Goal: Contribute content: Add original content to the website for others to see

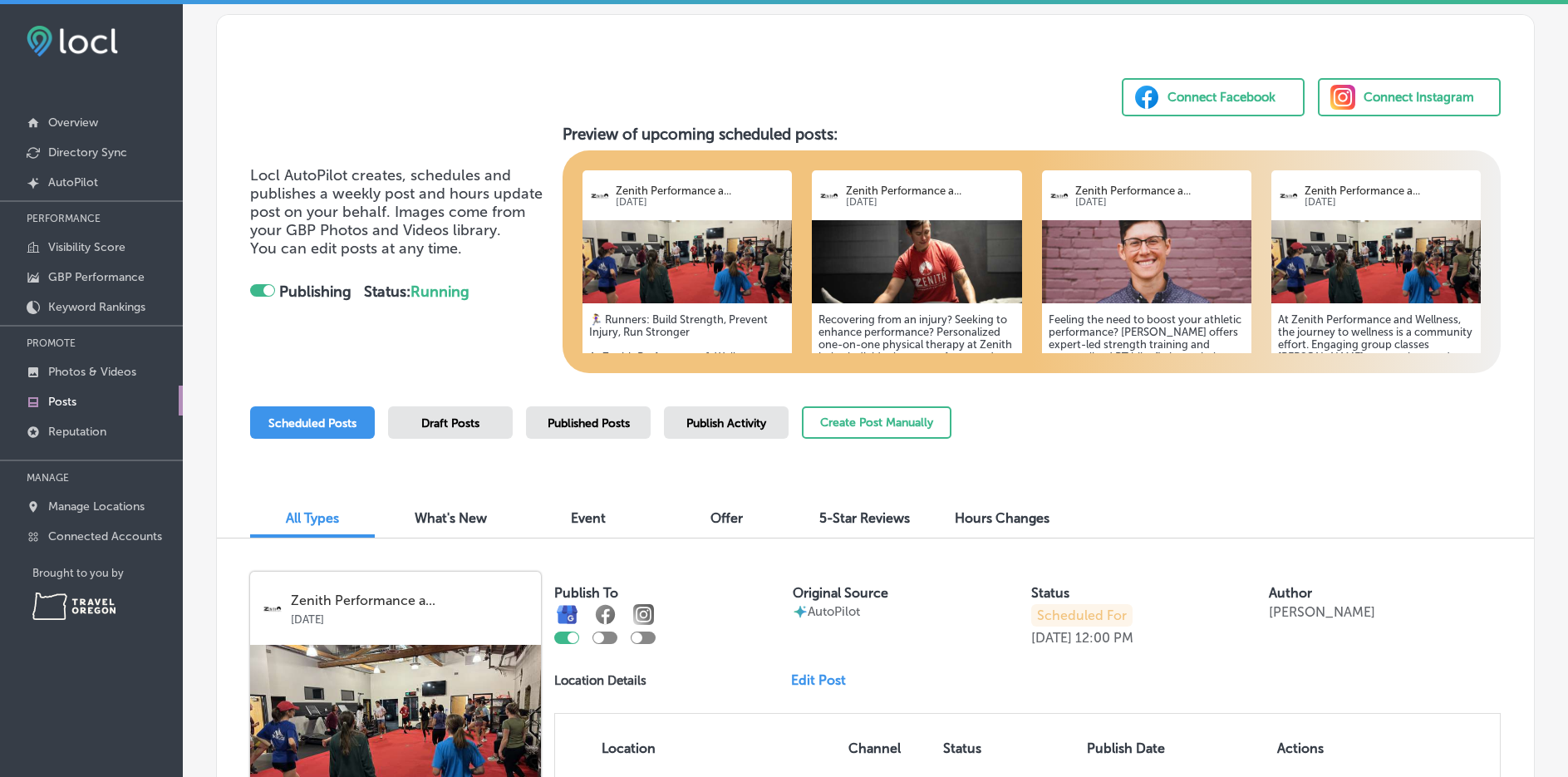
scroll to position [166, 0]
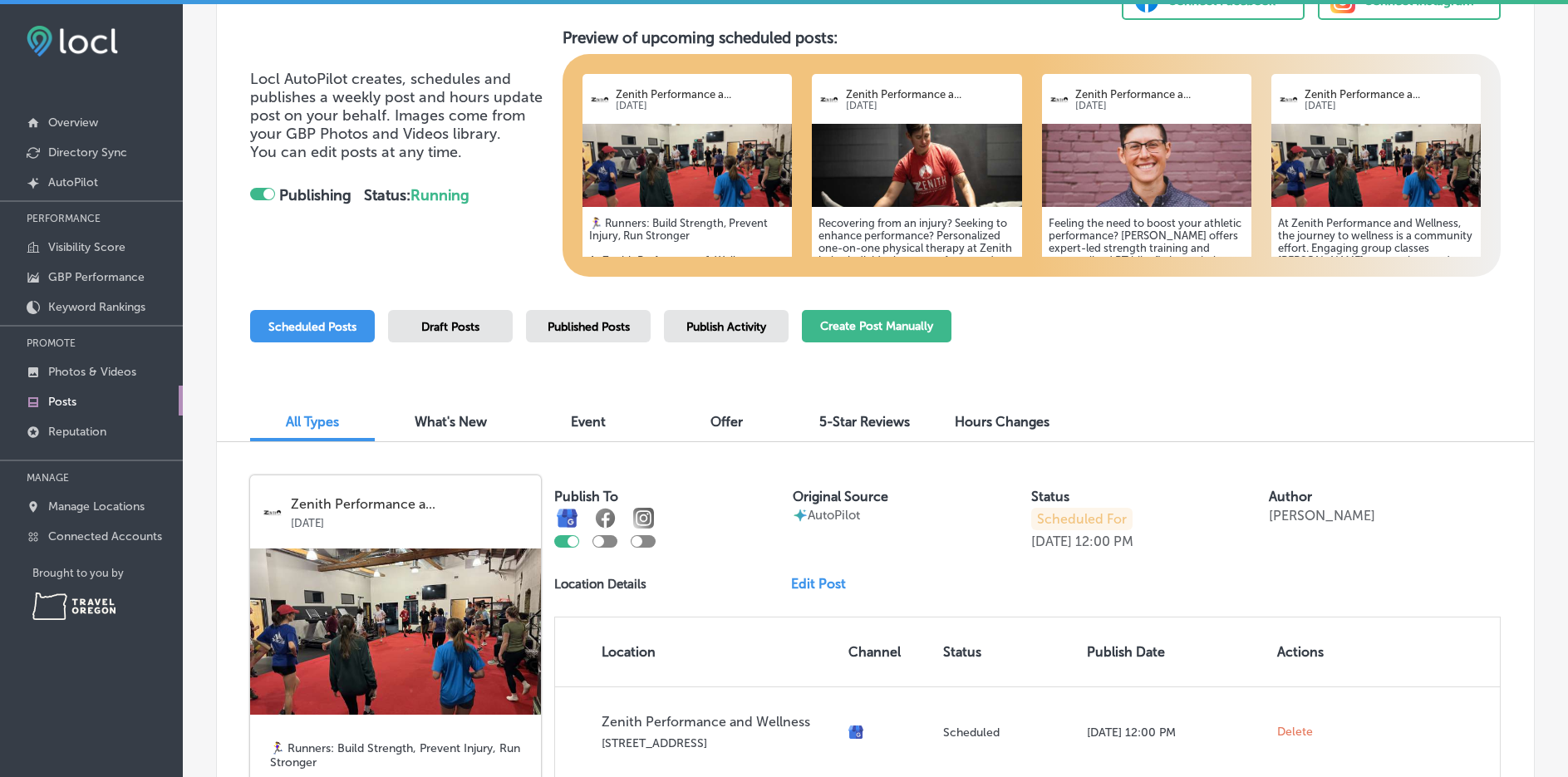
click at [878, 328] on button "Create Post Manually" at bounding box center [877, 327] width 149 height 32
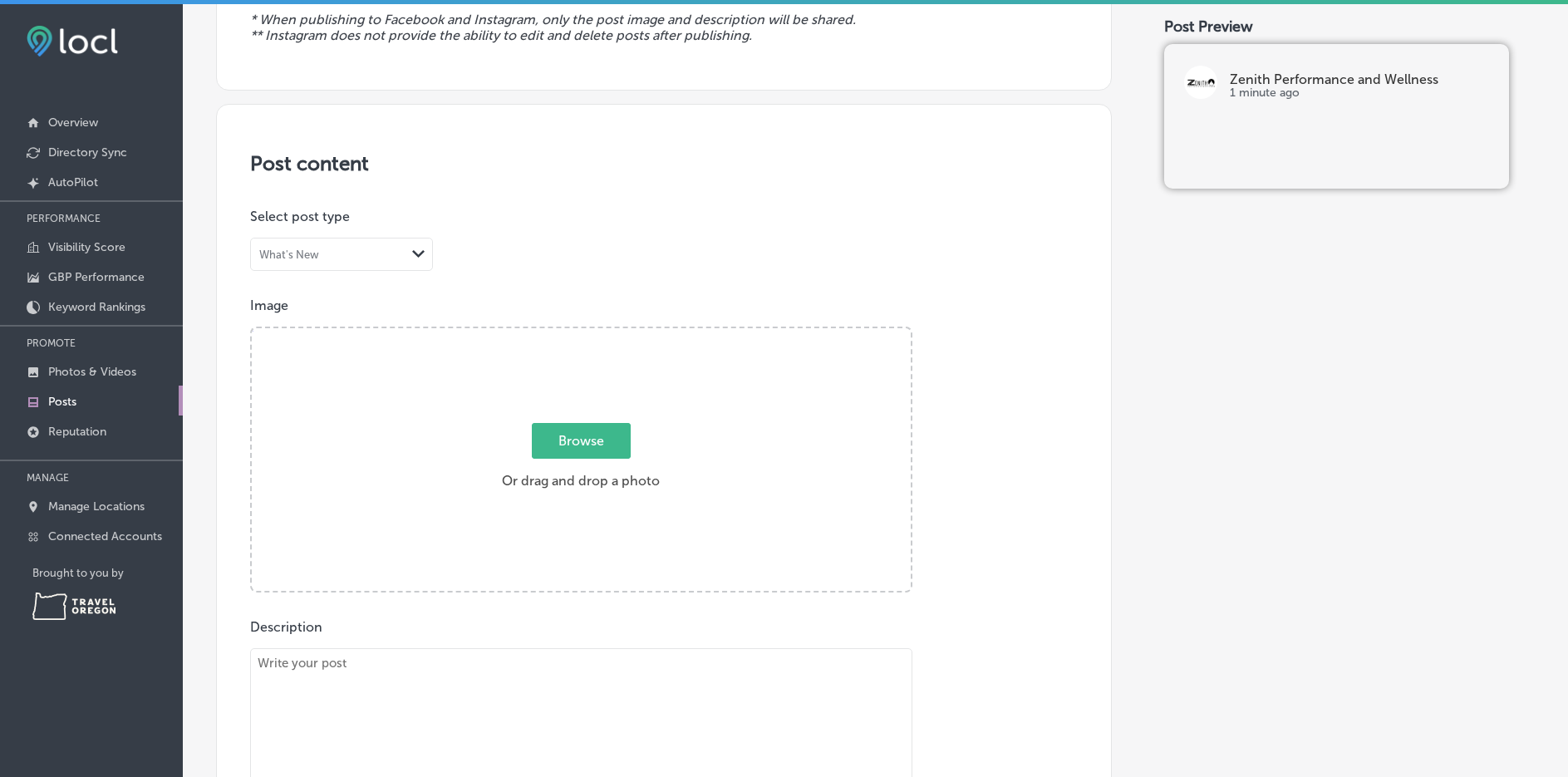
scroll to position [249, 0]
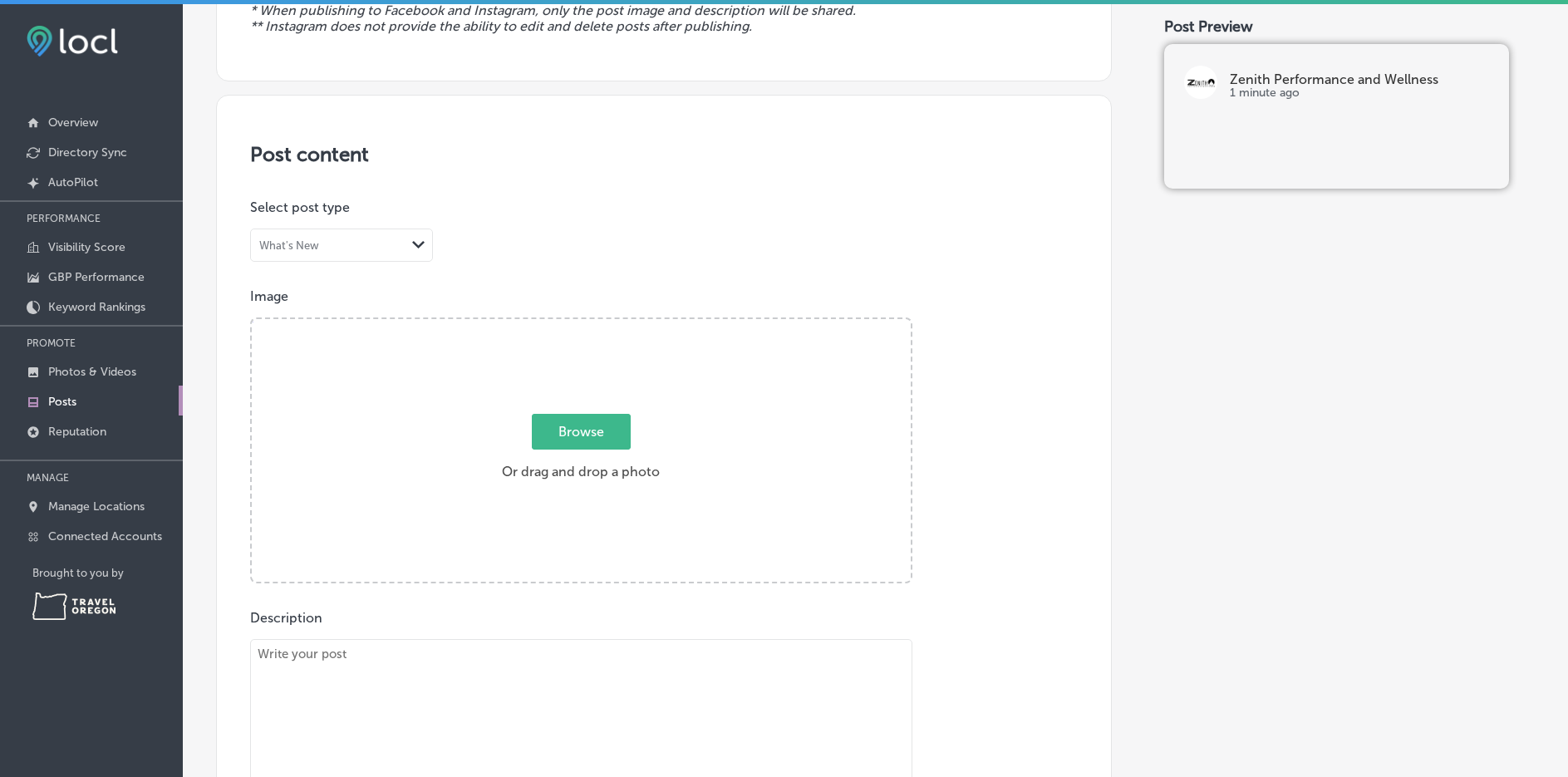
click at [363, 231] on div "What's New Path Created with Sketch." at bounding box center [341, 245] width 182 height 32
click at [327, 281] on label "What's New" at bounding box center [297, 280] width 72 height 16
click at [577, 440] on span "Browse" at bounding box center [581, 432] width 99 height 36
click at [577, 324] on input "Browse Or drag and drop a photo" at bounding box center [581, 322] width 659 height 5
type input "C:\fakepath\Joint Rehab (1).png"
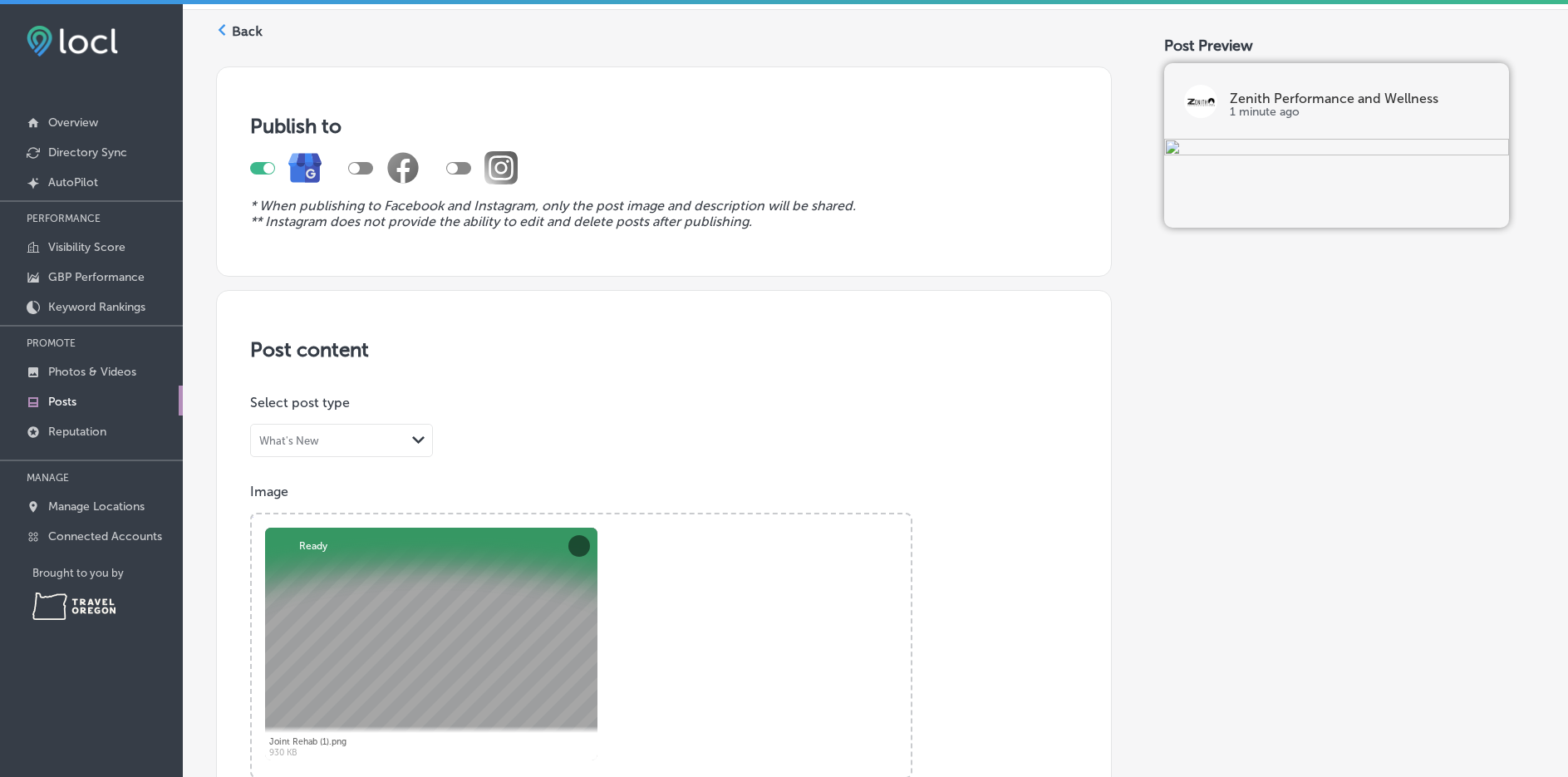
scroll to position [83, 0]
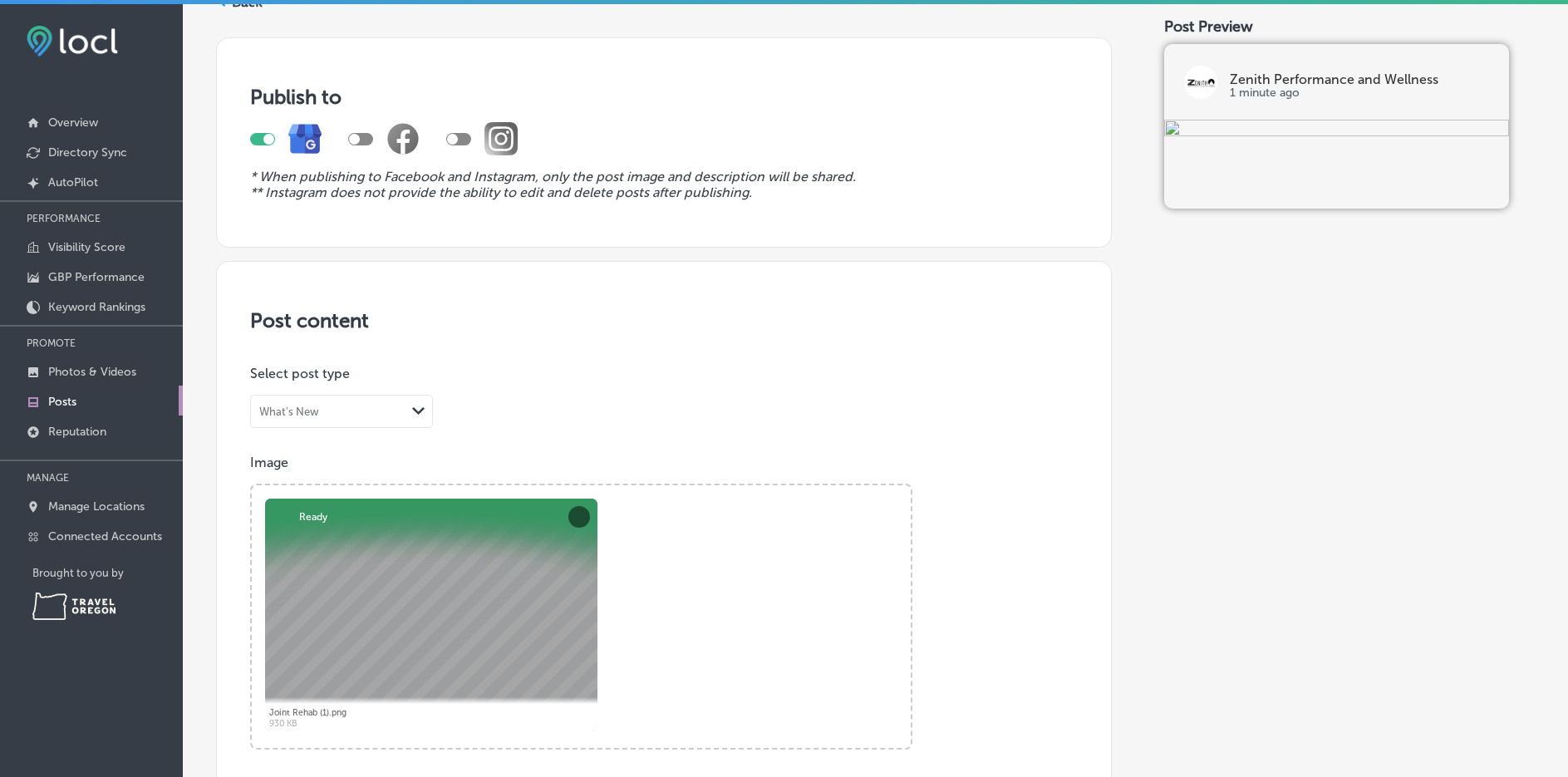
click at [385, 411] on div "What's New" at bounding box center [327, 412] width 154 height 16
click at [370, 439] on div "What's New" at bounding box center [341, 446] width 182 height 29
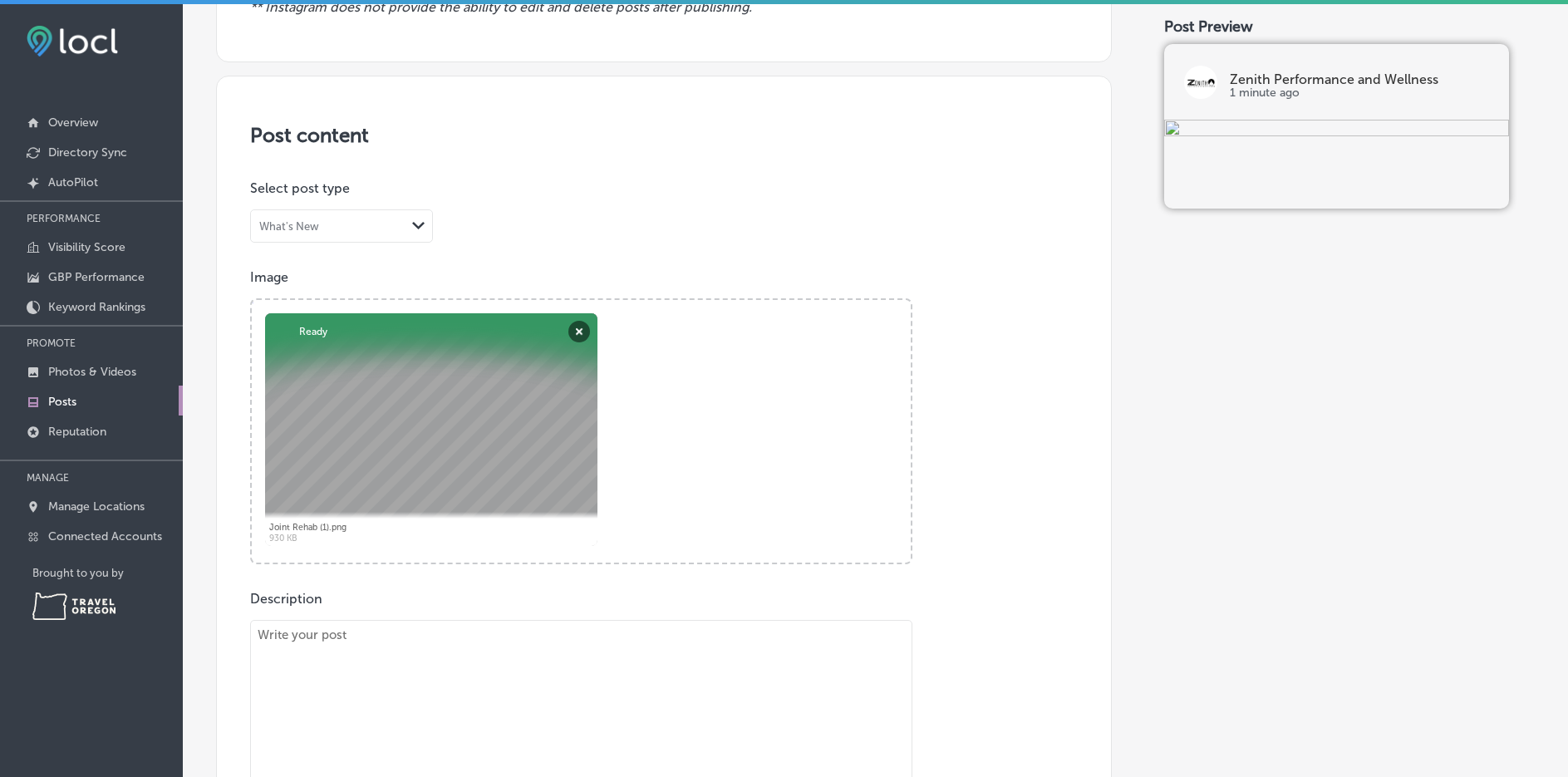
scroll to position [499, 0]
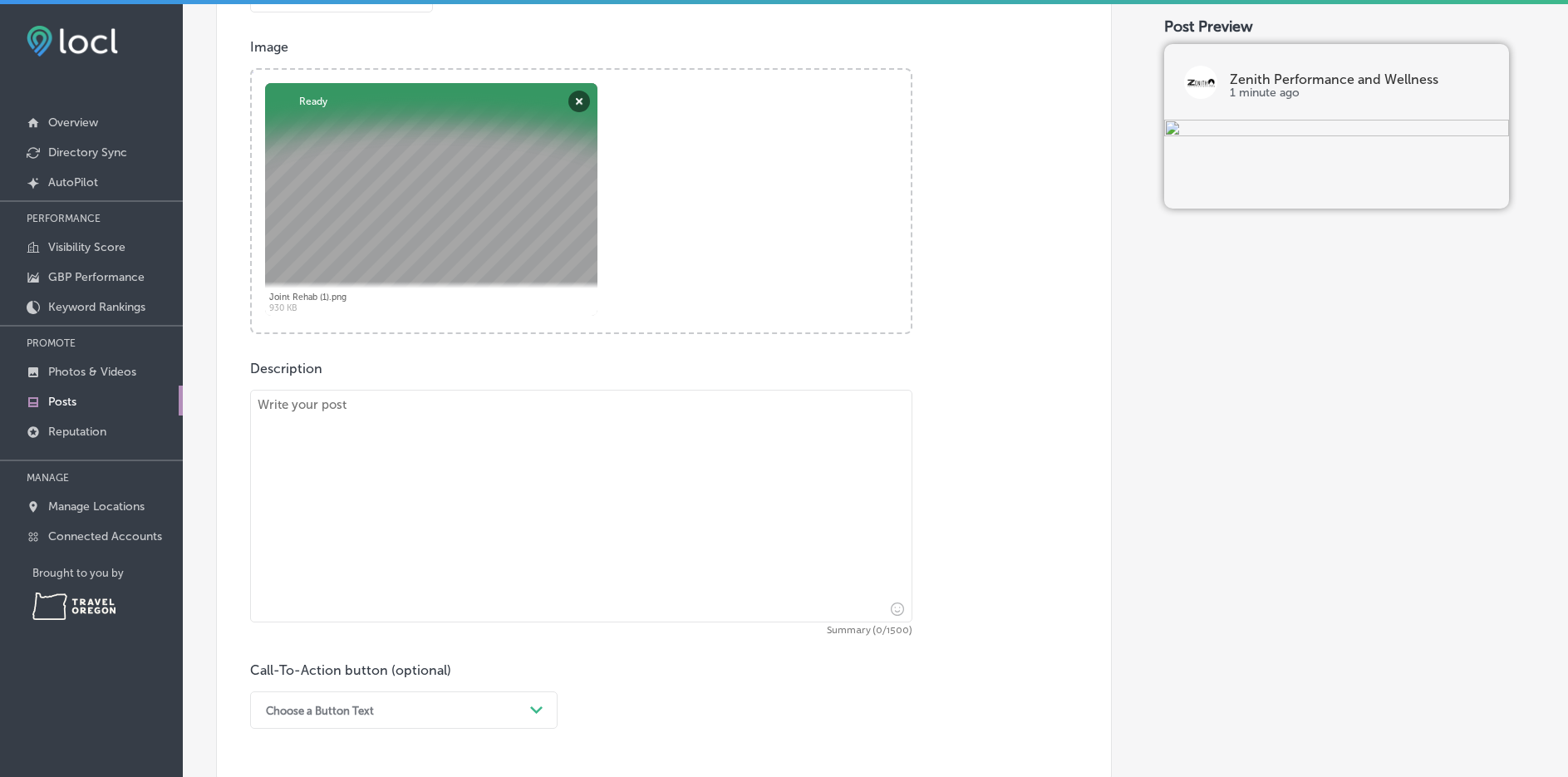
click at [424, 451] on textarea at bounding box center [581, 506] width 662 height 233
paste textarea "🌟 The Voice of Zenith 🌟 “My only regret is not going to Zenith sooner.” — Megha…"
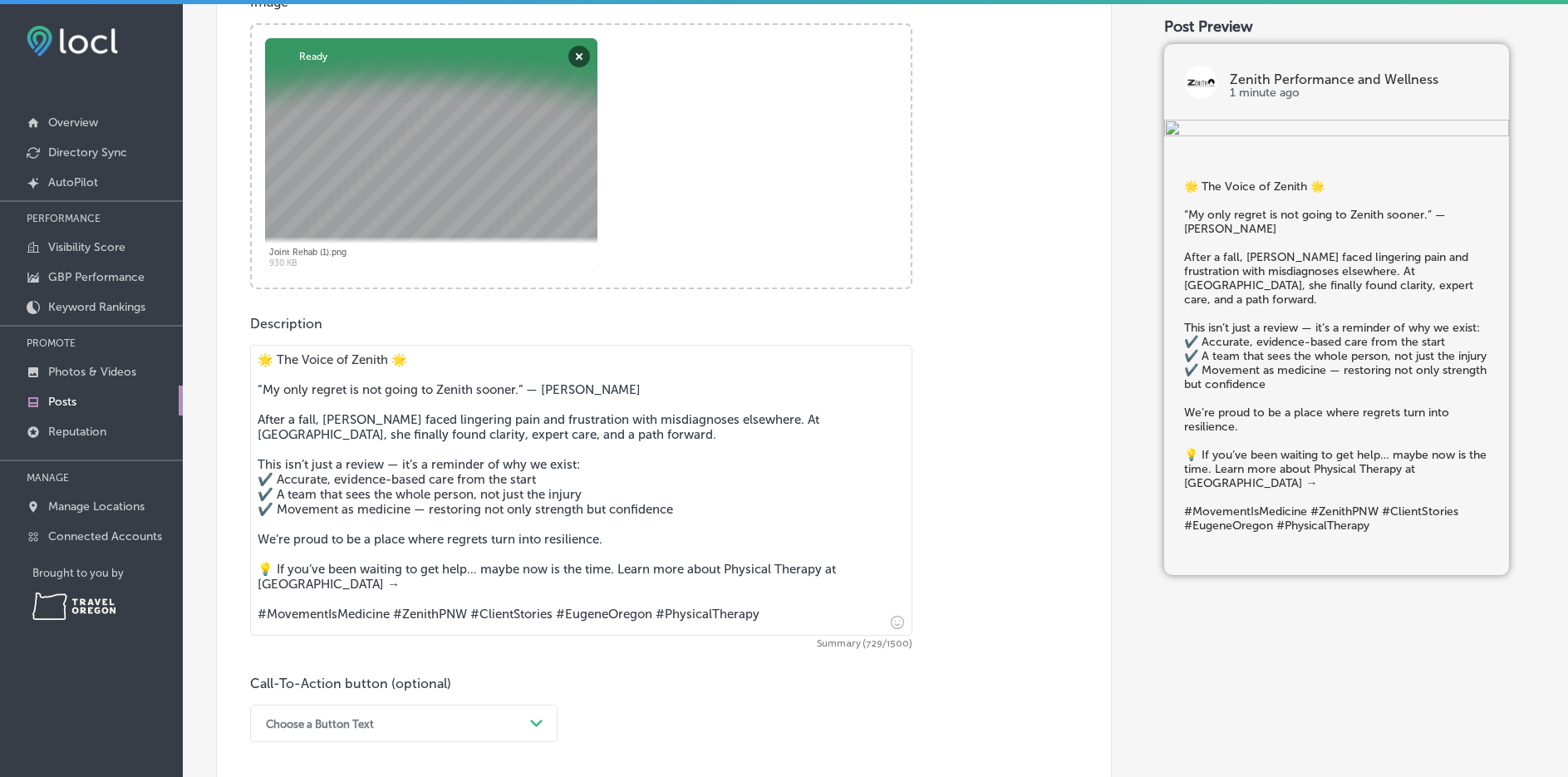
scroll to position [582, 0]
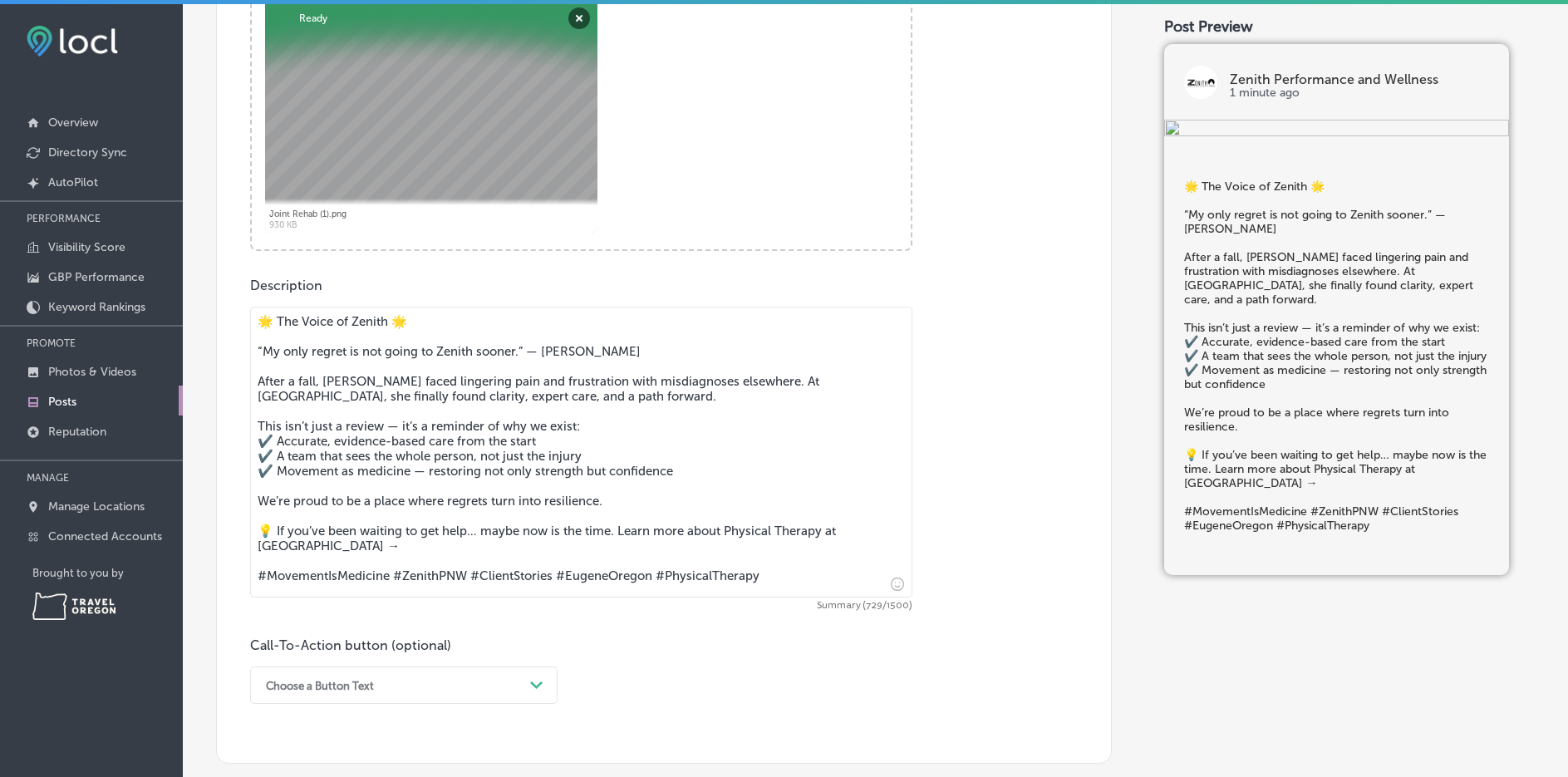
drag, startPoint x: 619, startPoint y: 538, endPoint x: 917, endPoint y: 536, distance: 298.0
click at [917, 536] on div "Description 🌟 The Voice of Zenith 🌟 “My only regret is not going to Zenith soon…" at bounding box center [663, 491] width 828 height 426
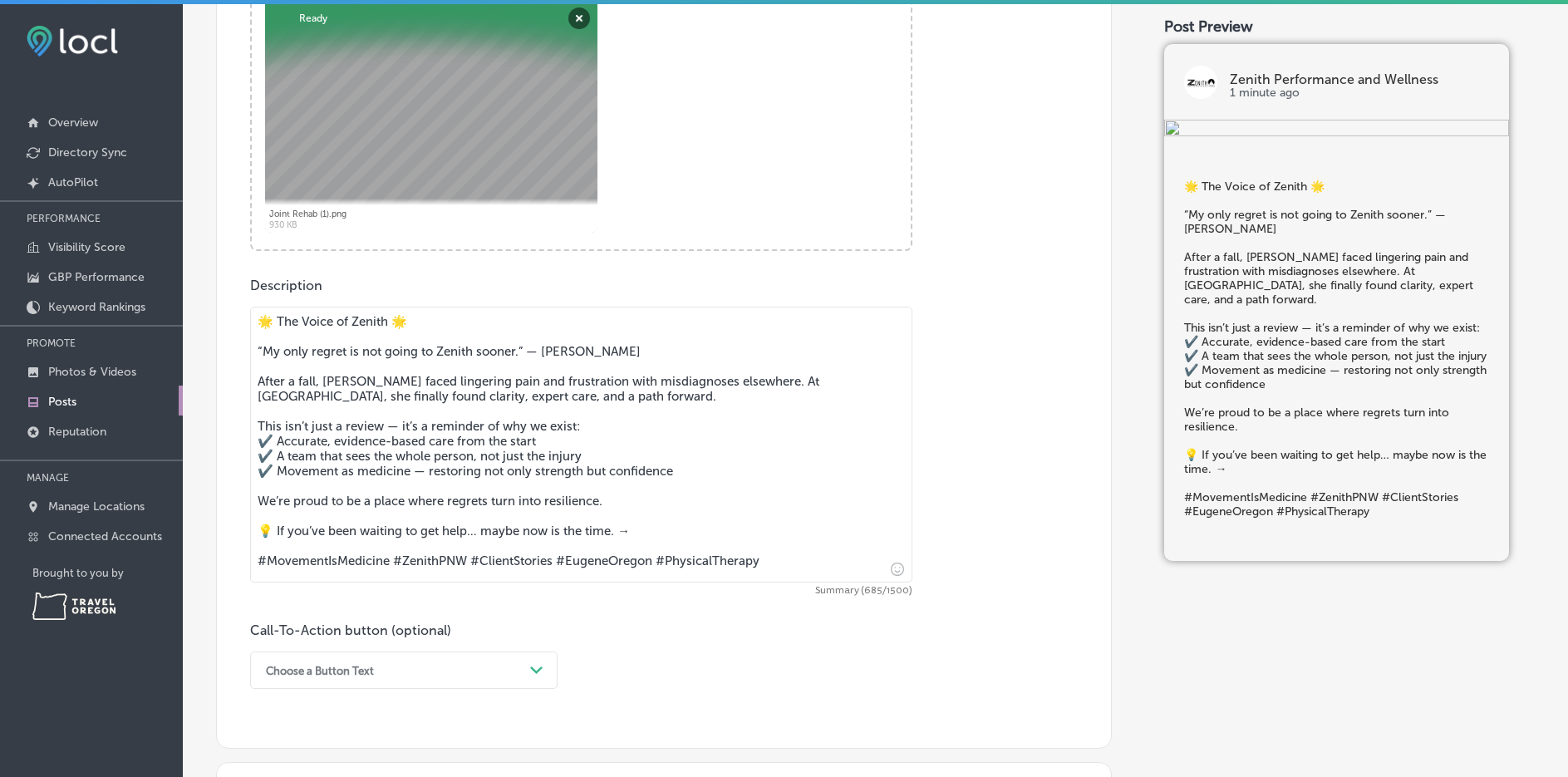
type textarea "🌟 The Voice of Zenith 🌟 “My only regret is not going to Zenith sooner.” — Megha…"
click at [519, 674] on div "option Buy focused, 4 of 7. 7 results available. Use Up and Down to choose opti…" at bounding box center [403, 670] width 308 height 38
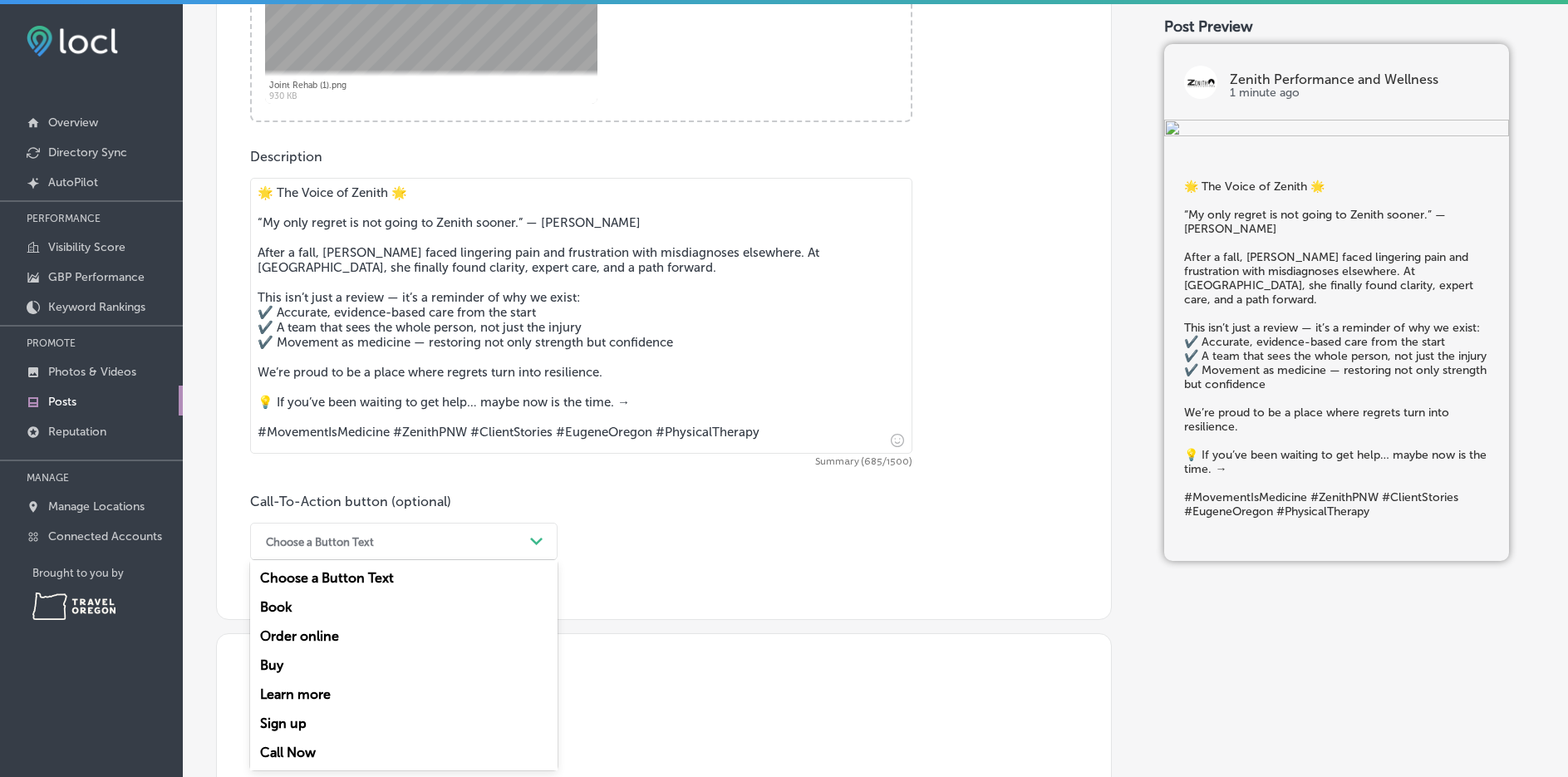
click at [324, 692] on div "Learn more" at bounding box center [403, 694] width 308 height 29
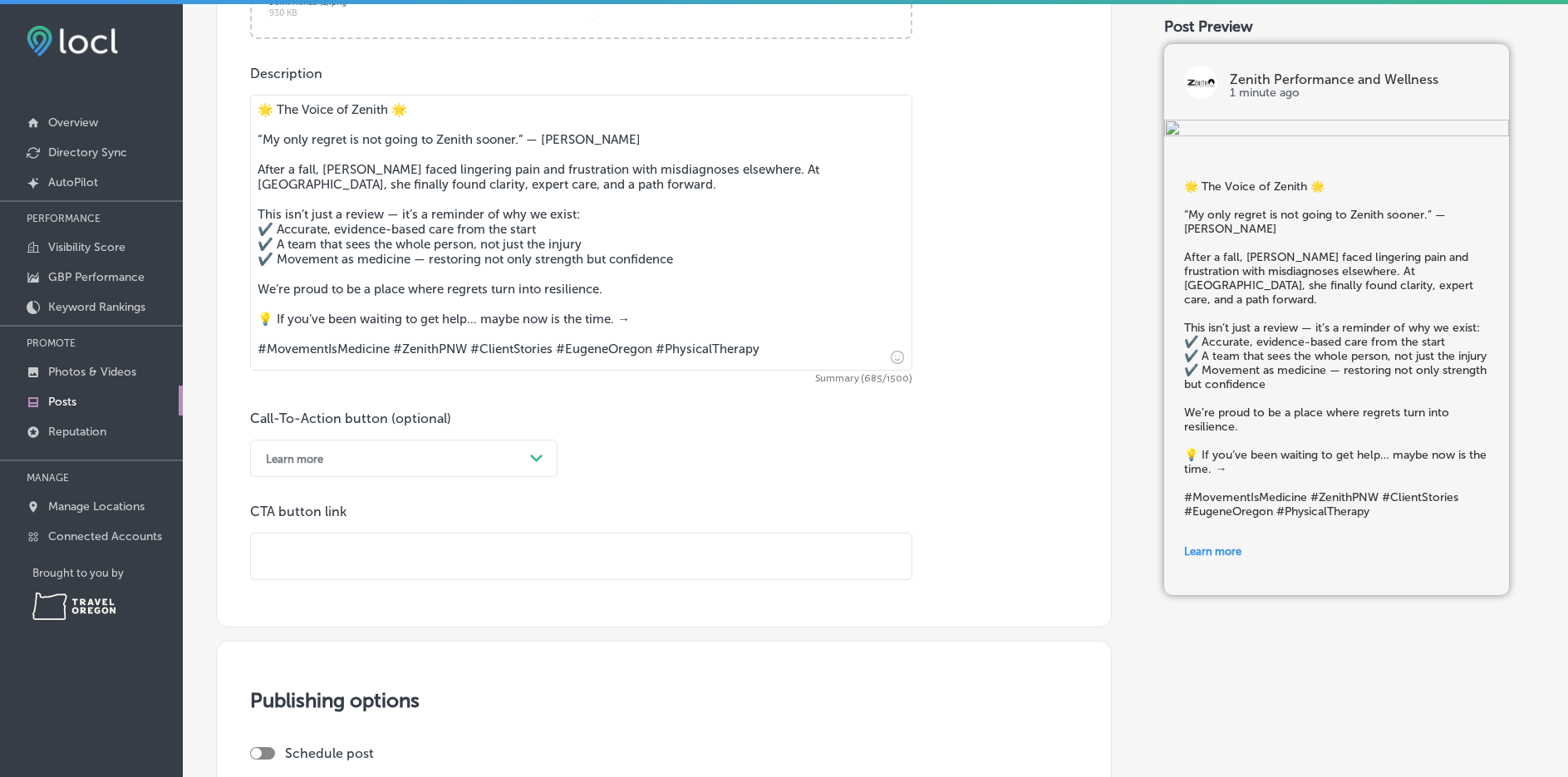
click at [362, 570] on input "text" at bounding box center [581, 557] width 661 height 46
type input "https://zenith-pnw.com"
click at [525, 138] on textarea "🌟 The Voice of Zenith 🌟 “My only regret is not going to Zenith sooner.” — Megha…" at bounding box center [581, 233] width 662 height 276
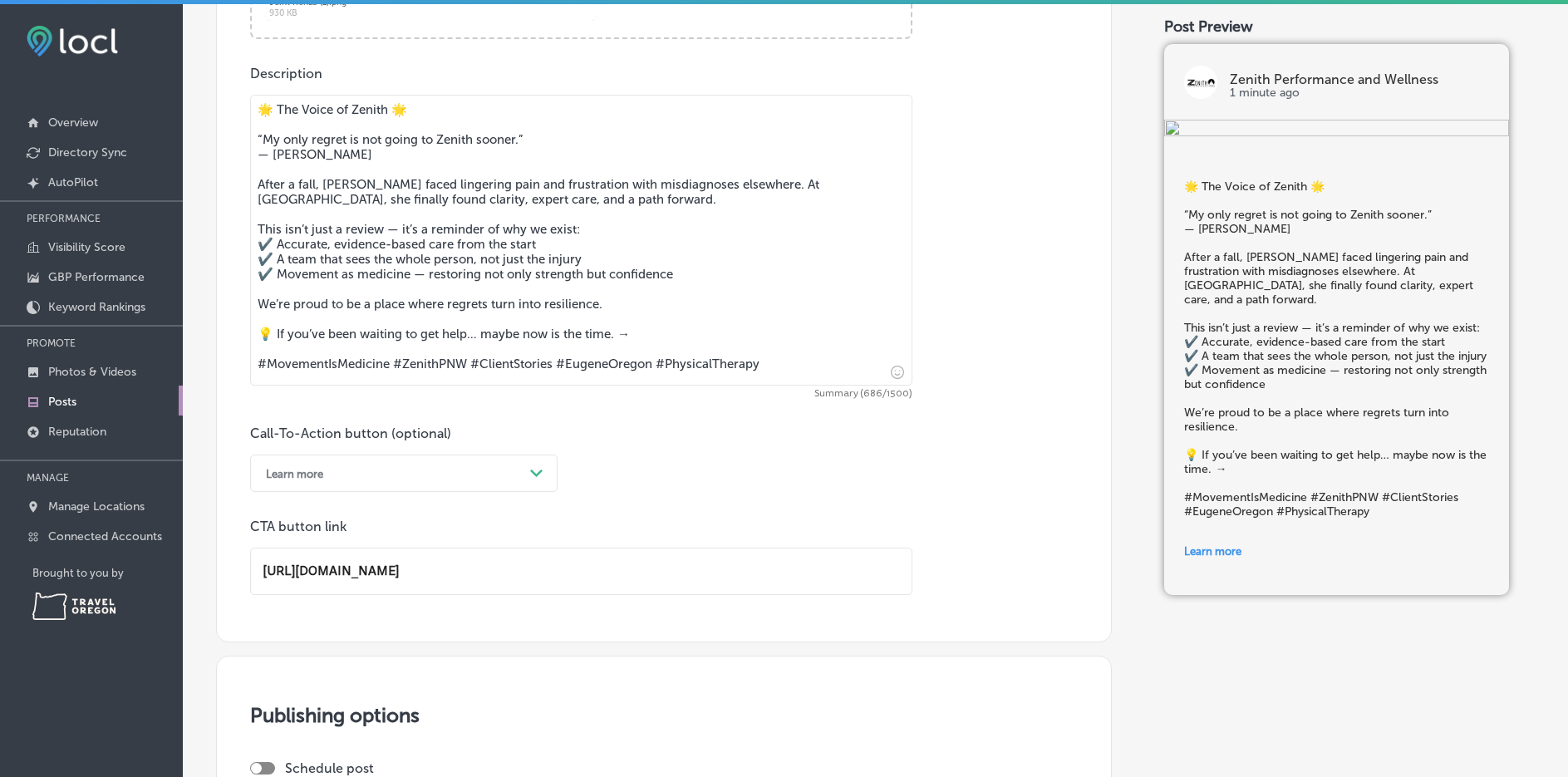
click at [360, 131] on textarea "🌟 The Voice of Zenith 🌟 “My only regret is not going to Zenith sooner.” — Megha…" at bounding box center [581, 240] width 662 height 291
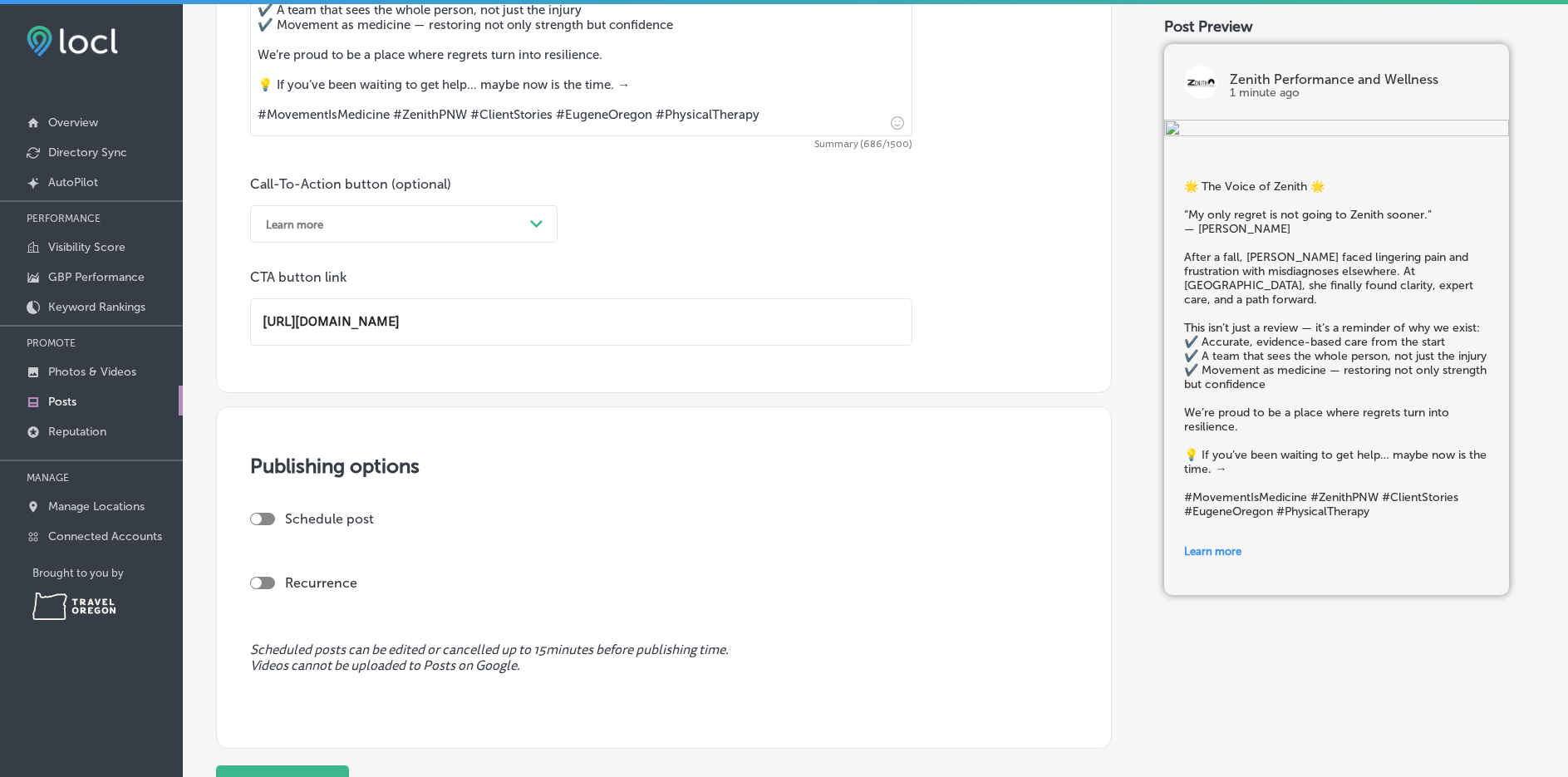
scroll to position [877, 0]
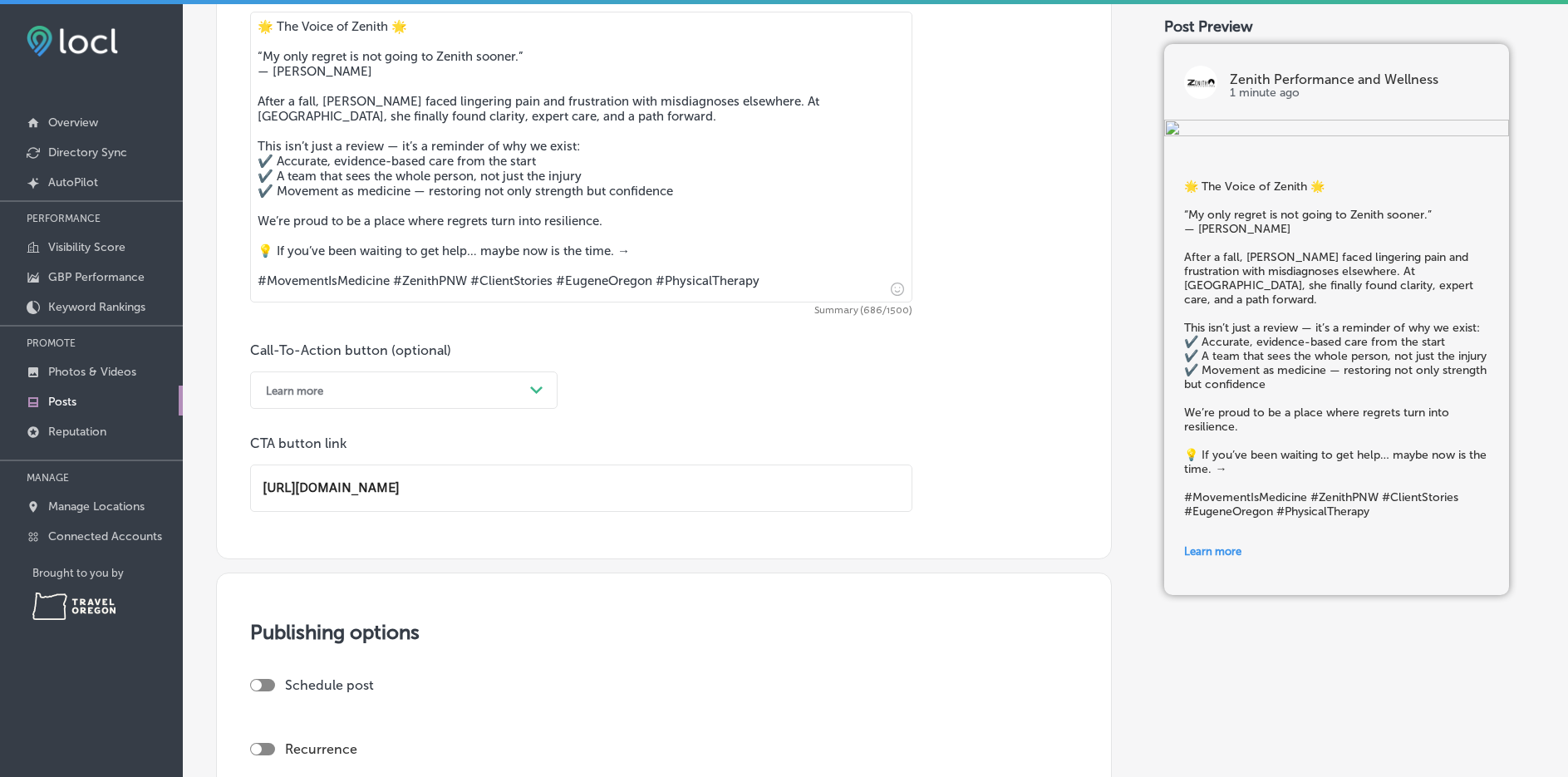
type textarea "🌟 The Voice of Zenith 🌟 “My only regret is not going to Zenith sooner.” — Megha…"
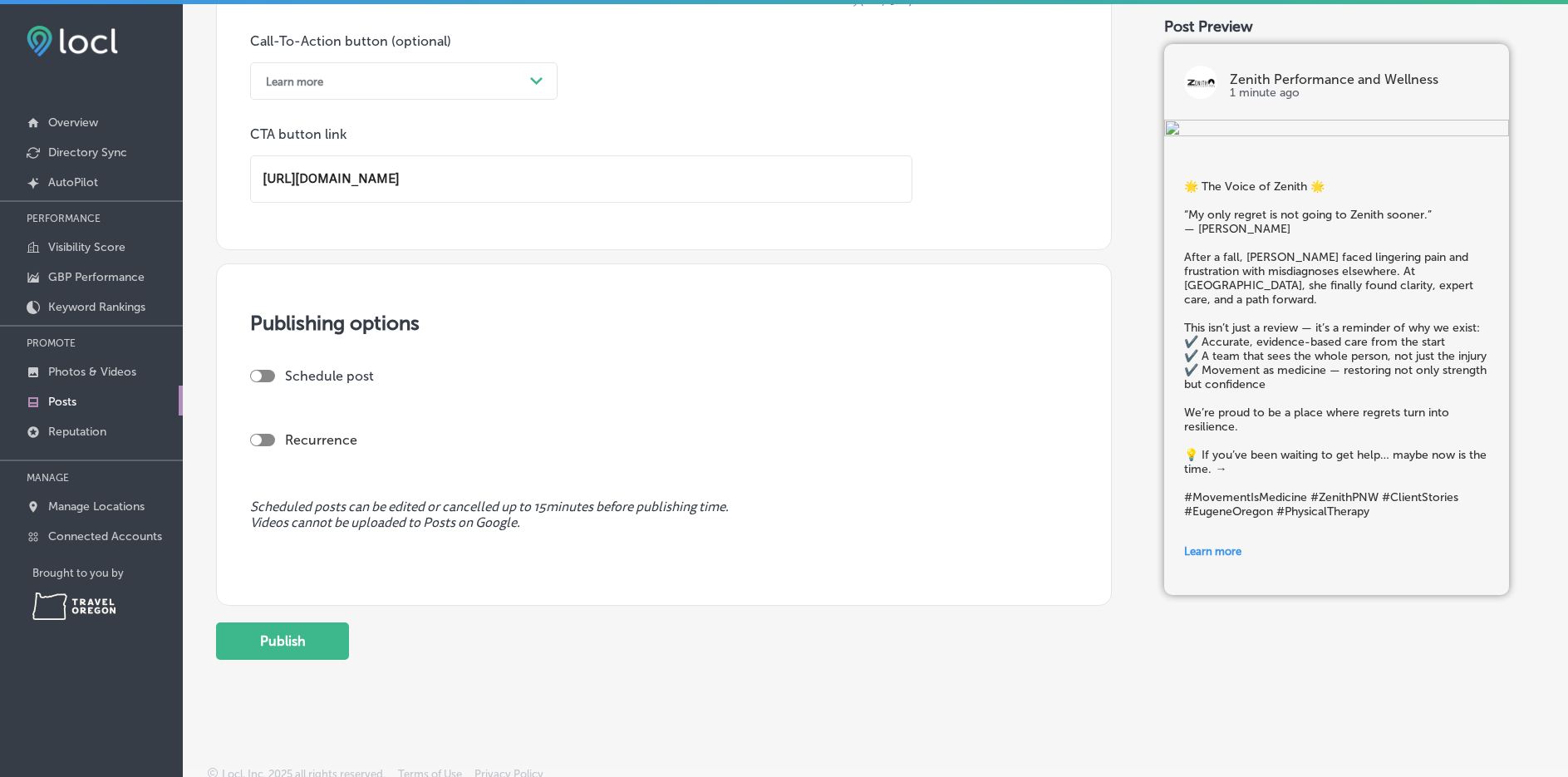
scroll to position [1193, 0]
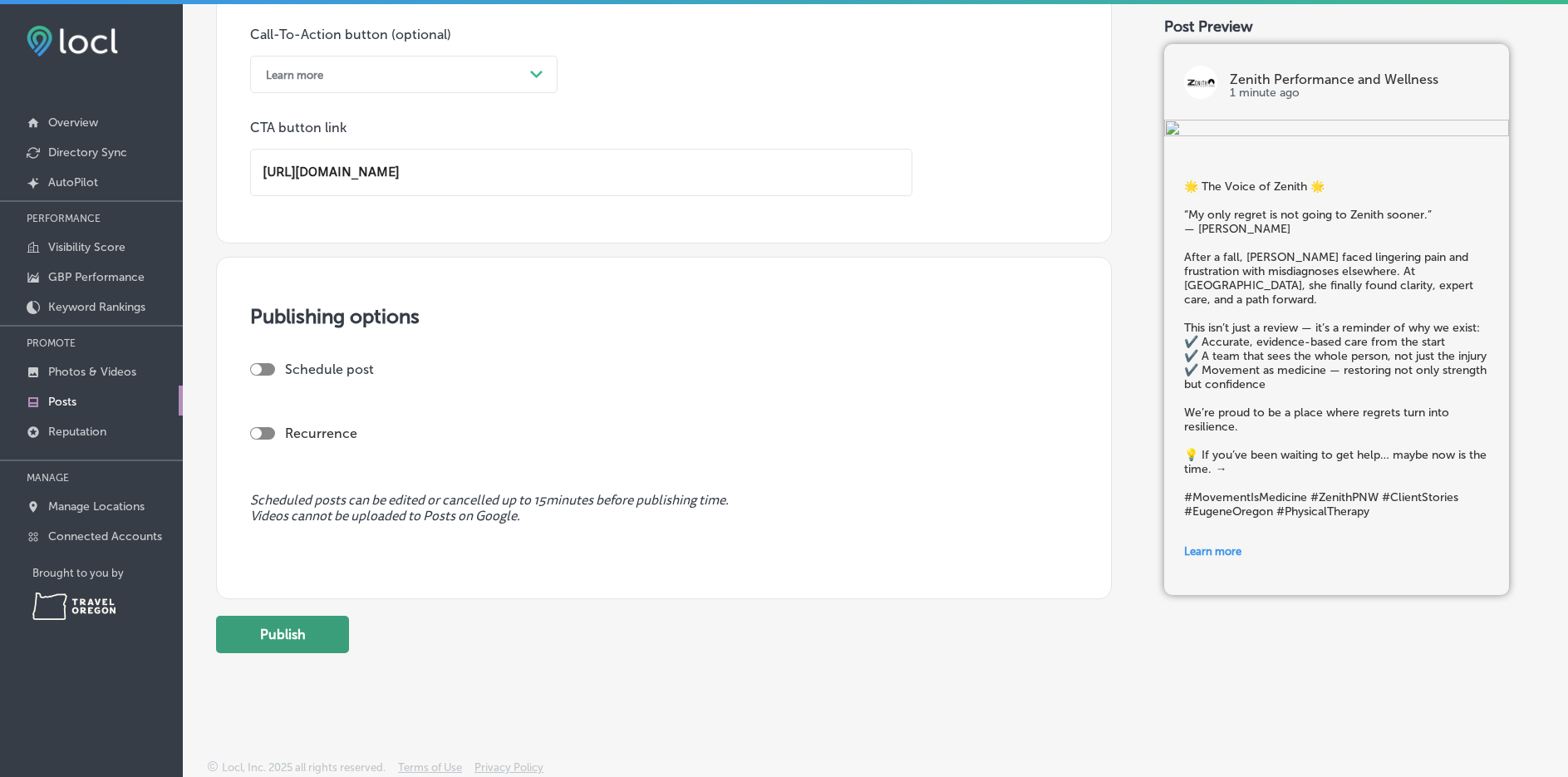
click at [278, 632] on button "Publish" at bounding box center [282, 635] width 133 height 38
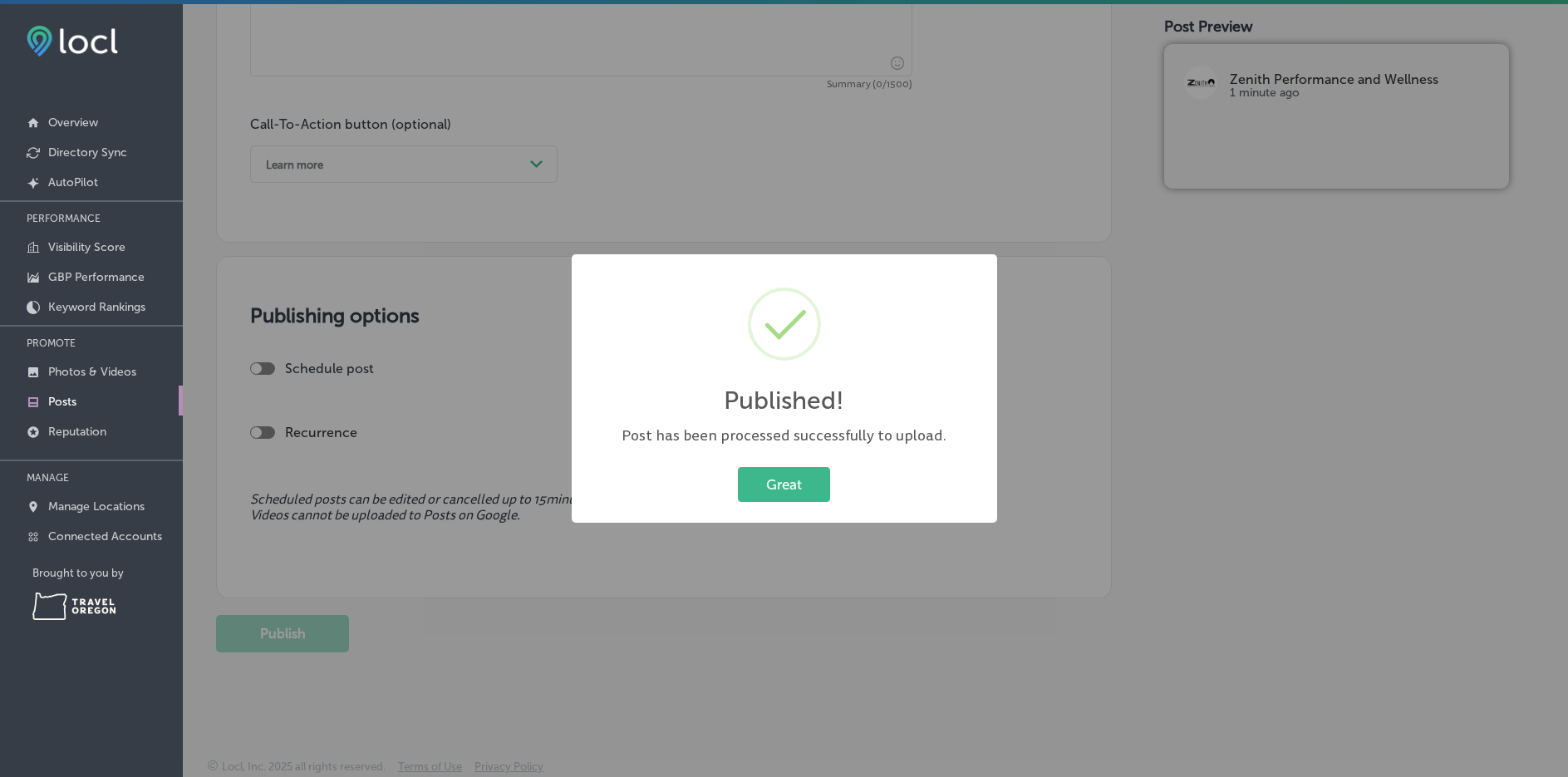
scroll to position [1104, 0]
click at [800, 488] on button "Great" at bounding box center [784, 484] width 92 height 34
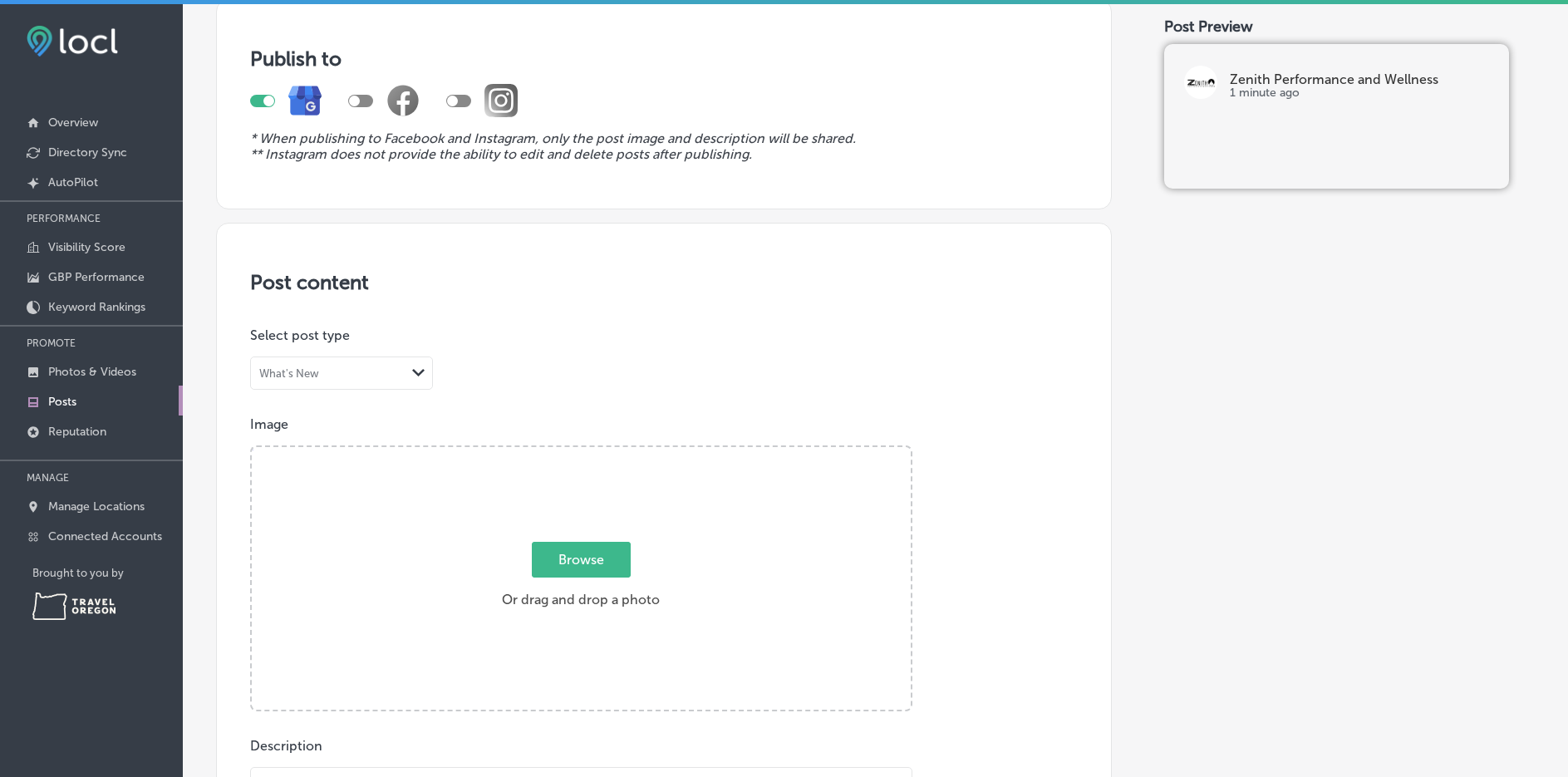
scroll to position [0, 0]
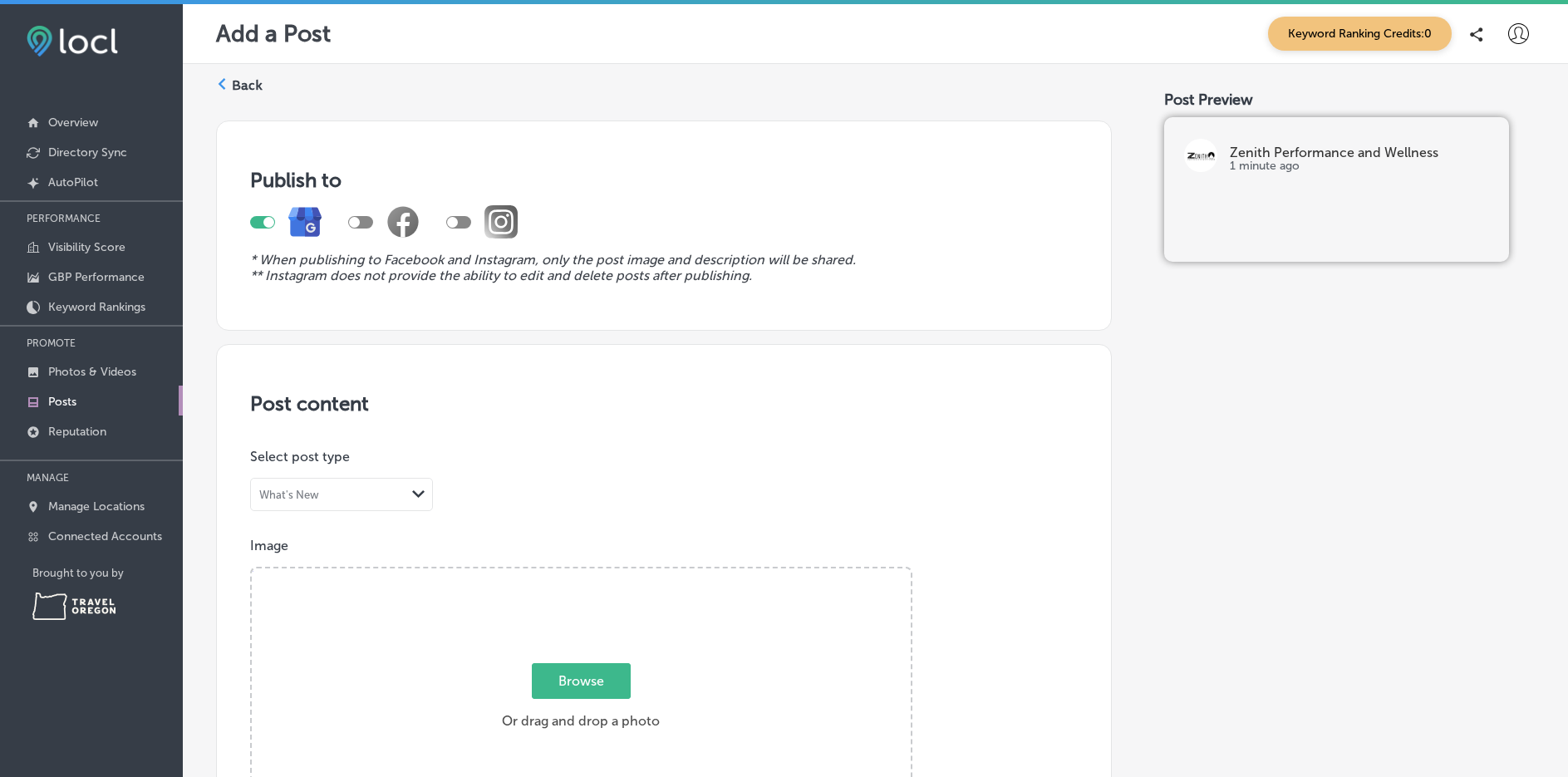
click at [80, 397] on link "Posts" at bounding box center [91, 400] width 182 height 30
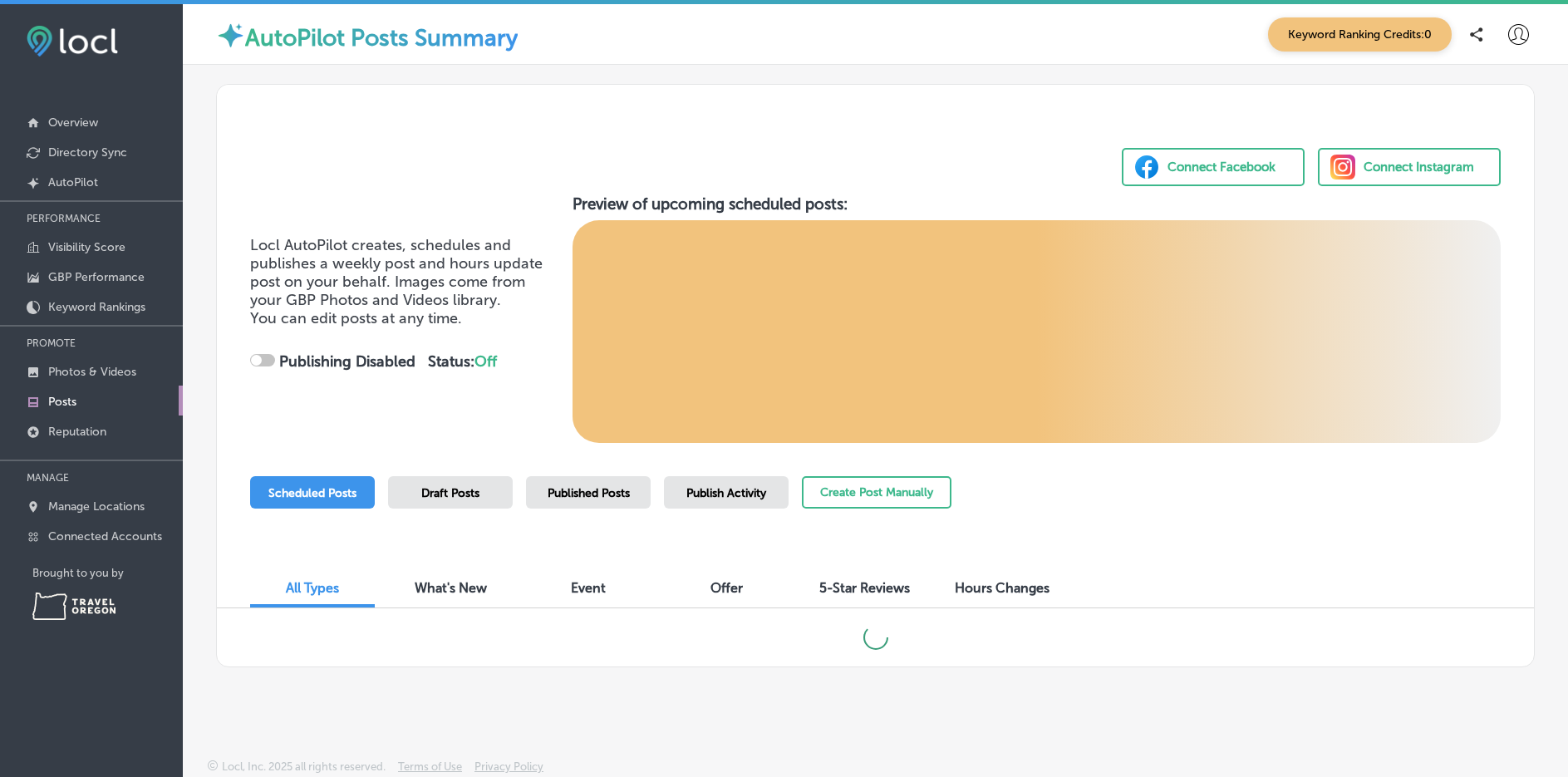
scroll to position [4, 0]
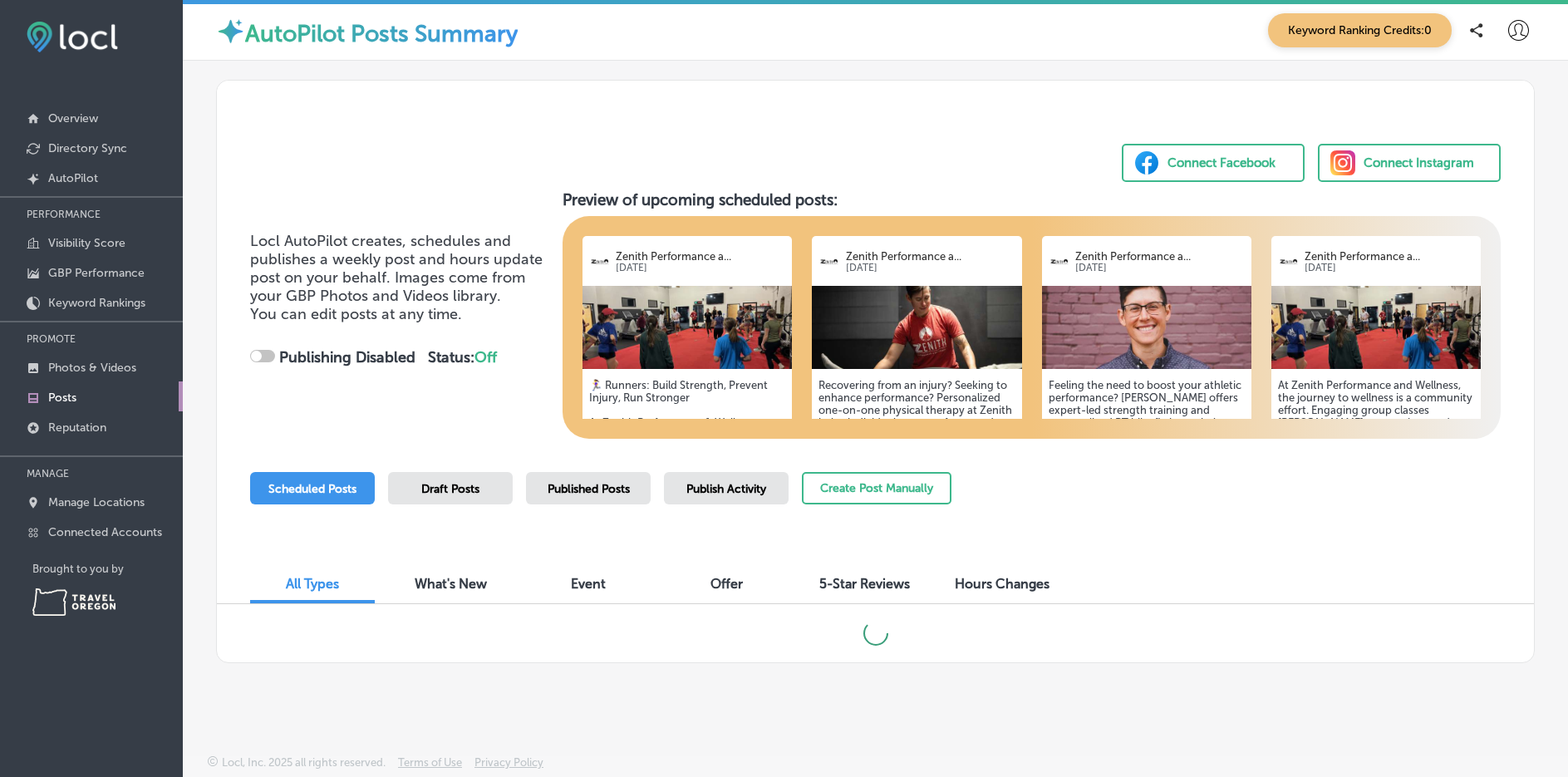
checkbox input "true"
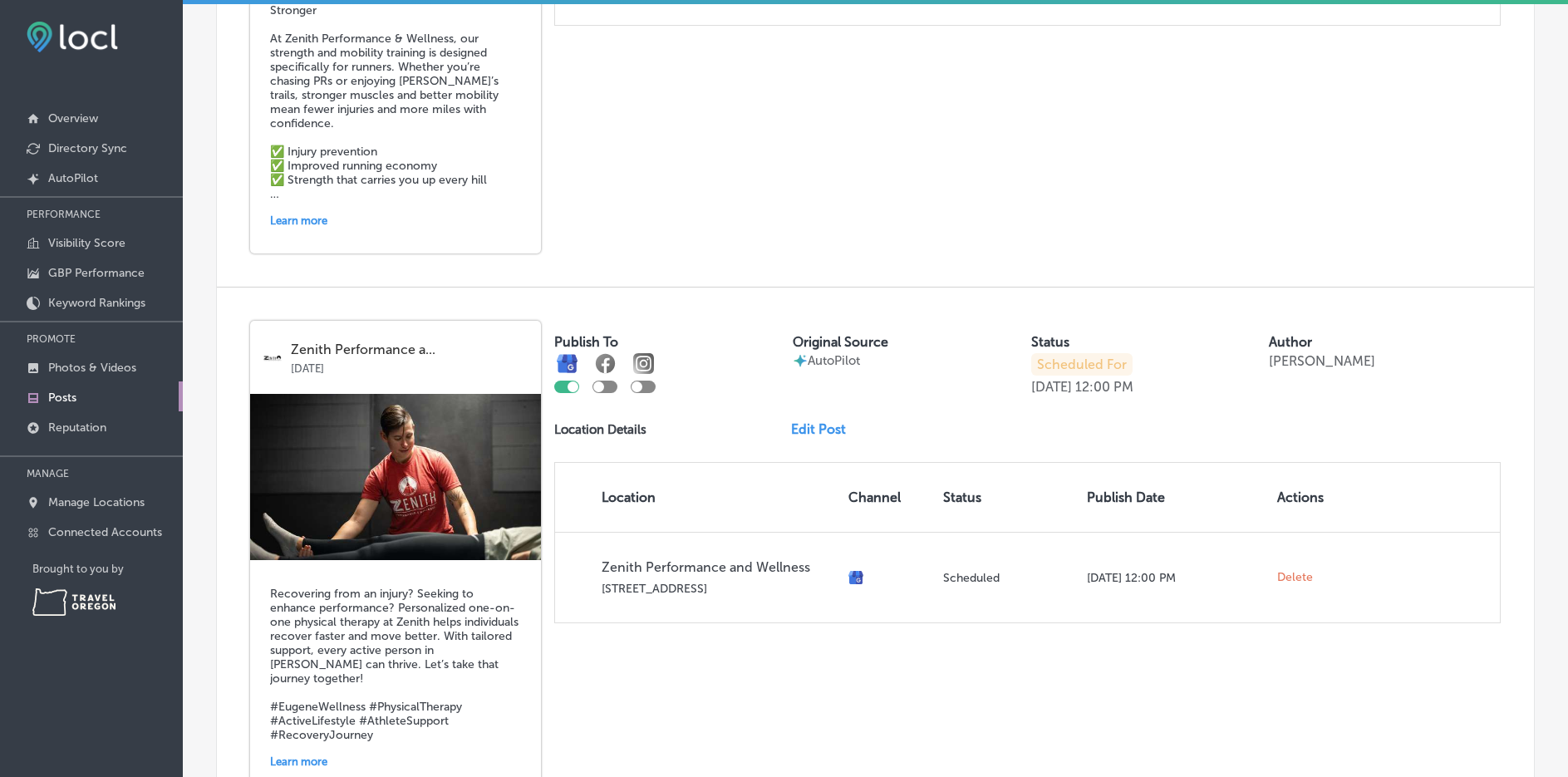
scroll to position [166, 0]
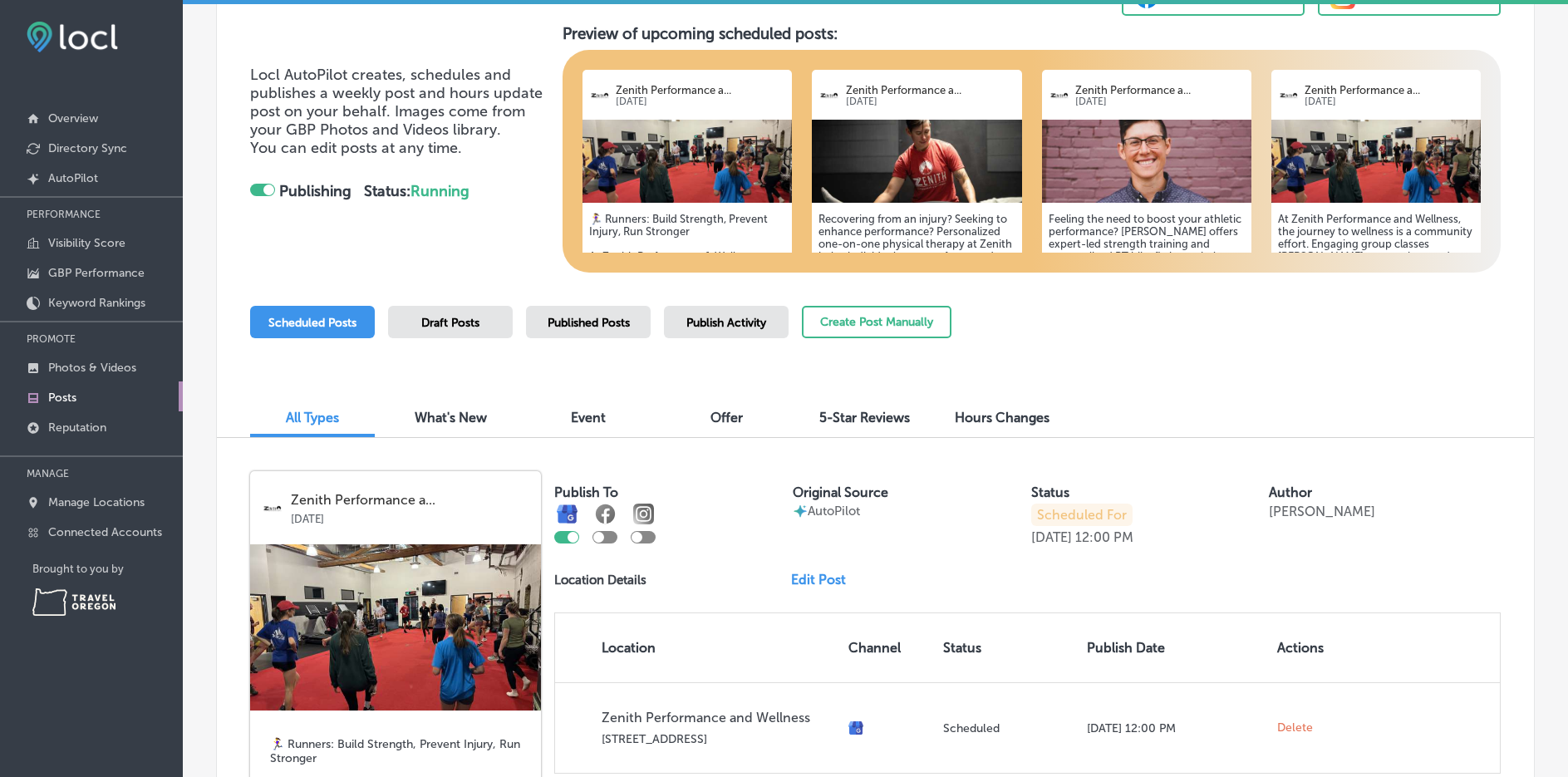
click at [583, 327] on span "Published Posts" at bounding box center [588, 322] width 83 height 14
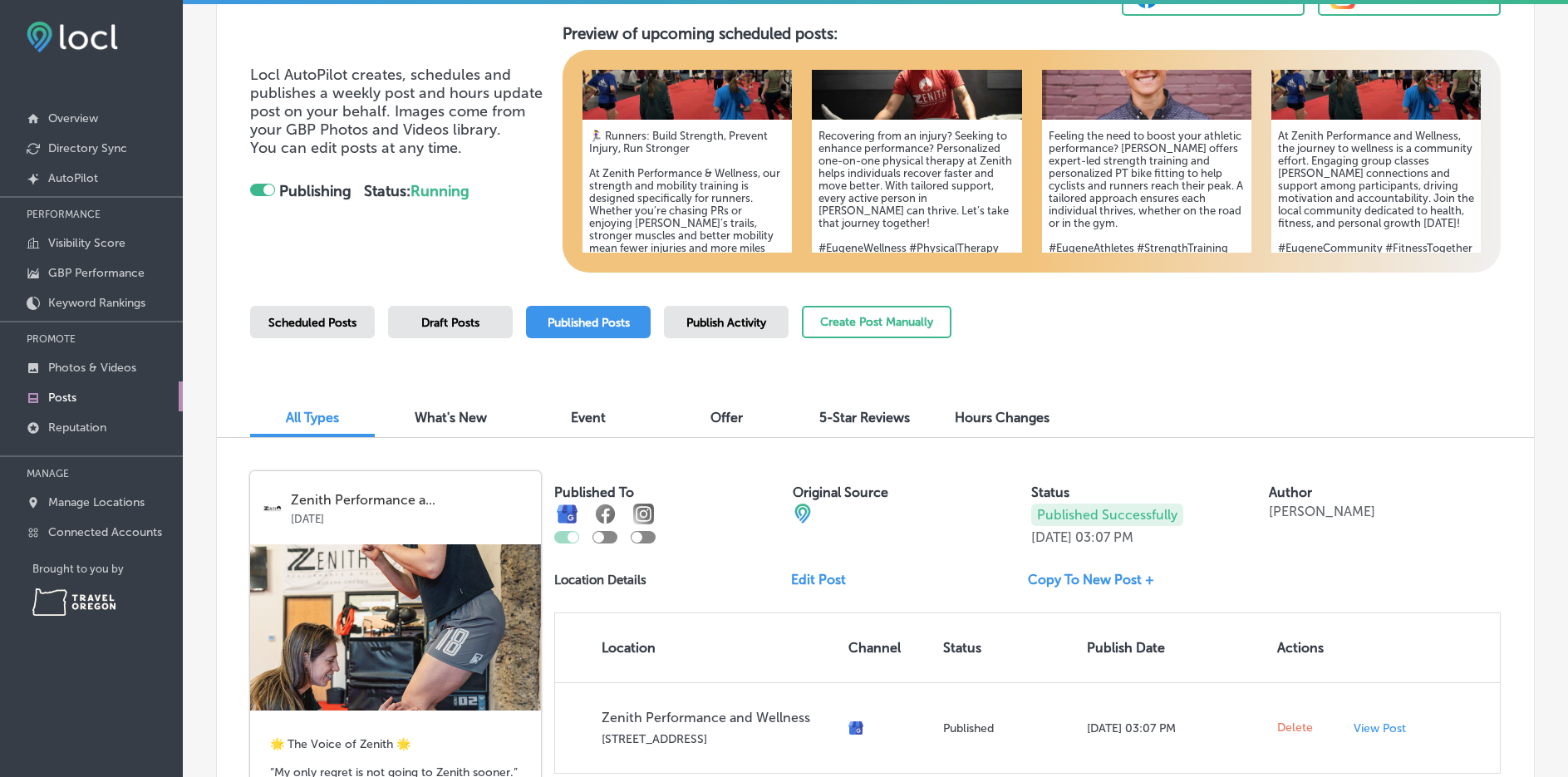
scroll to position [249, 0]
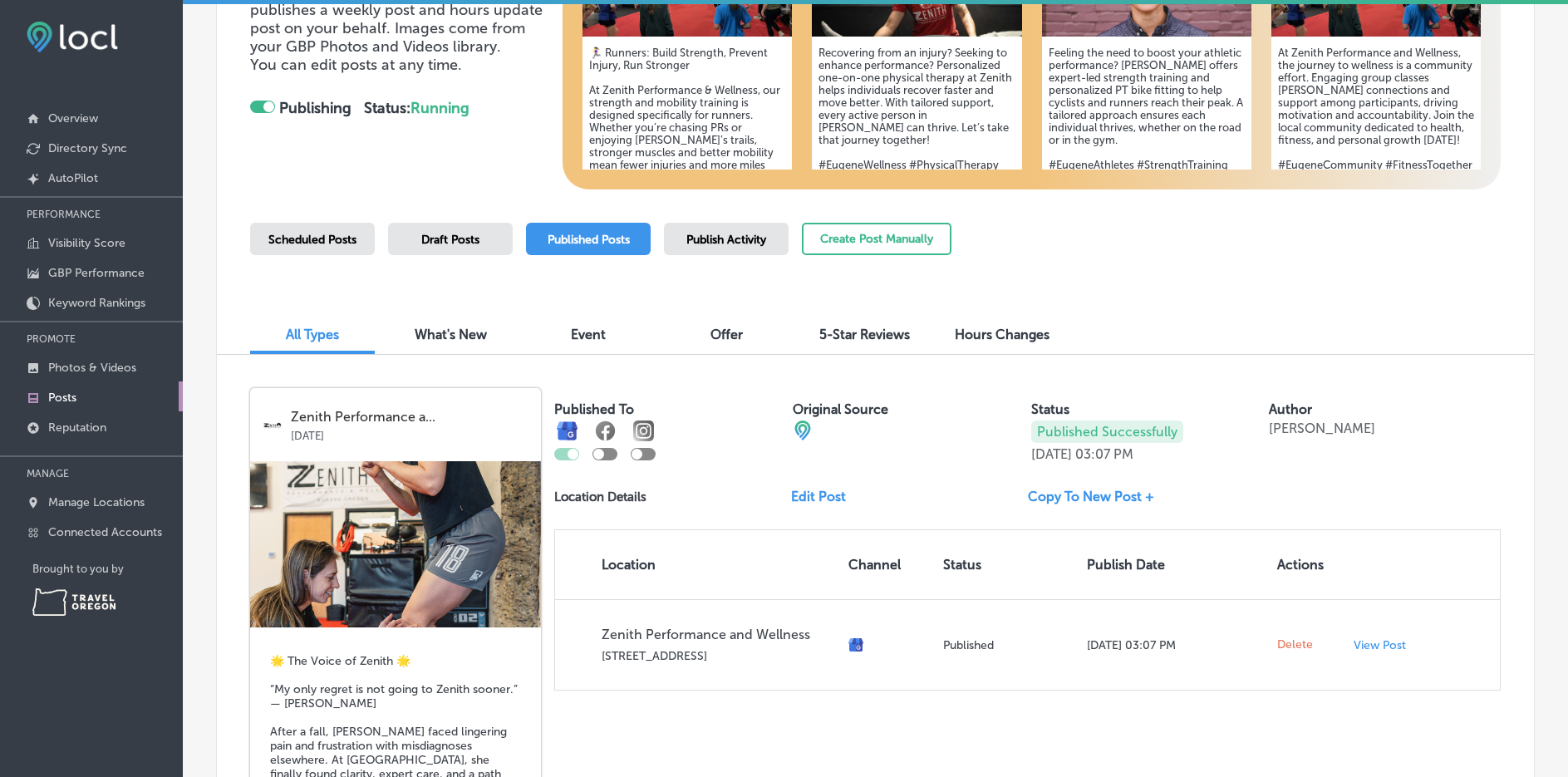
click at [478, 420] on p "Zenith Performance a..." at bounding box center [410, 418] width 239 height 15
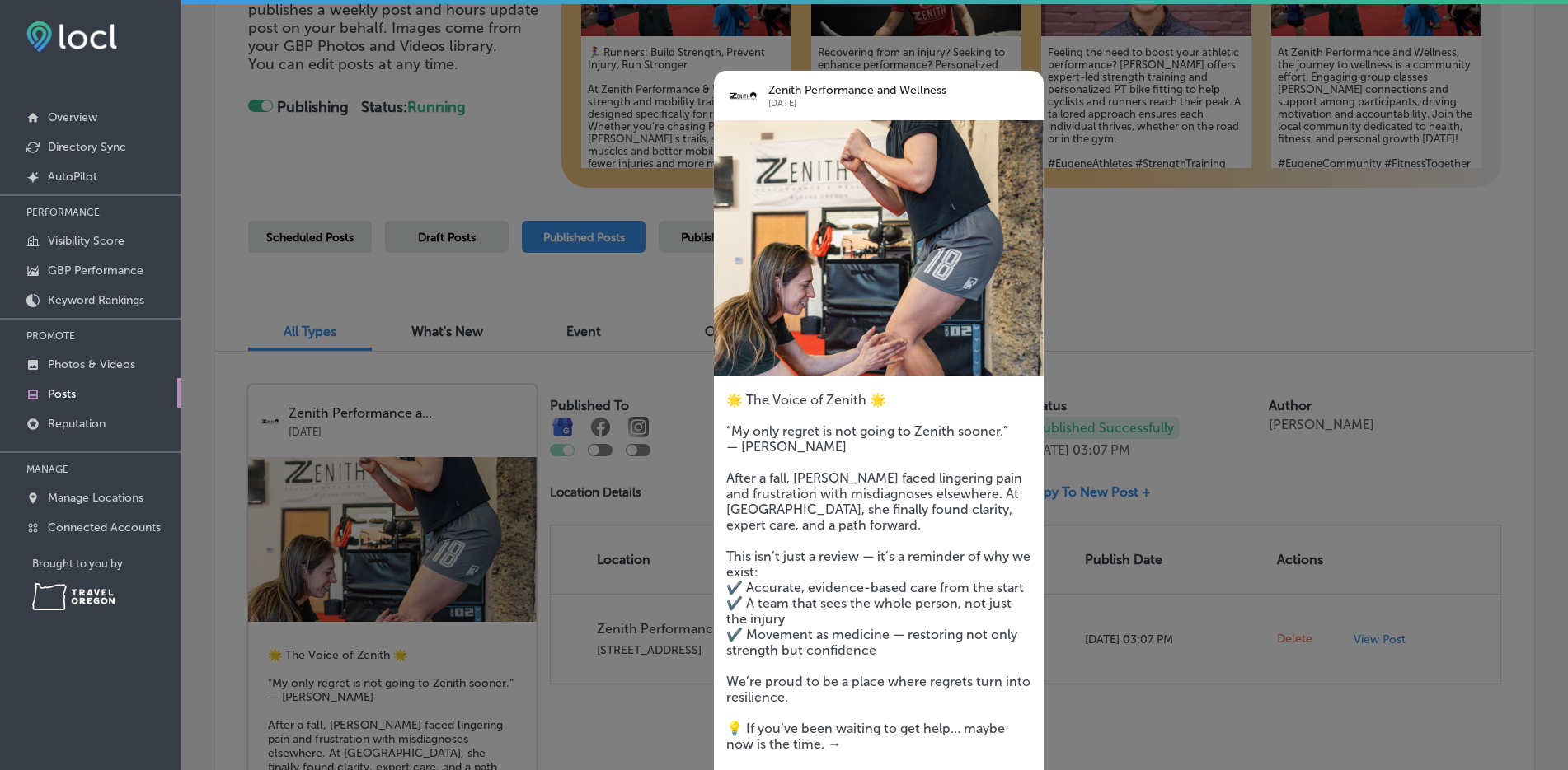
click at [1554, 160] on div at bounding box center [784, 385] width 1568 height 770
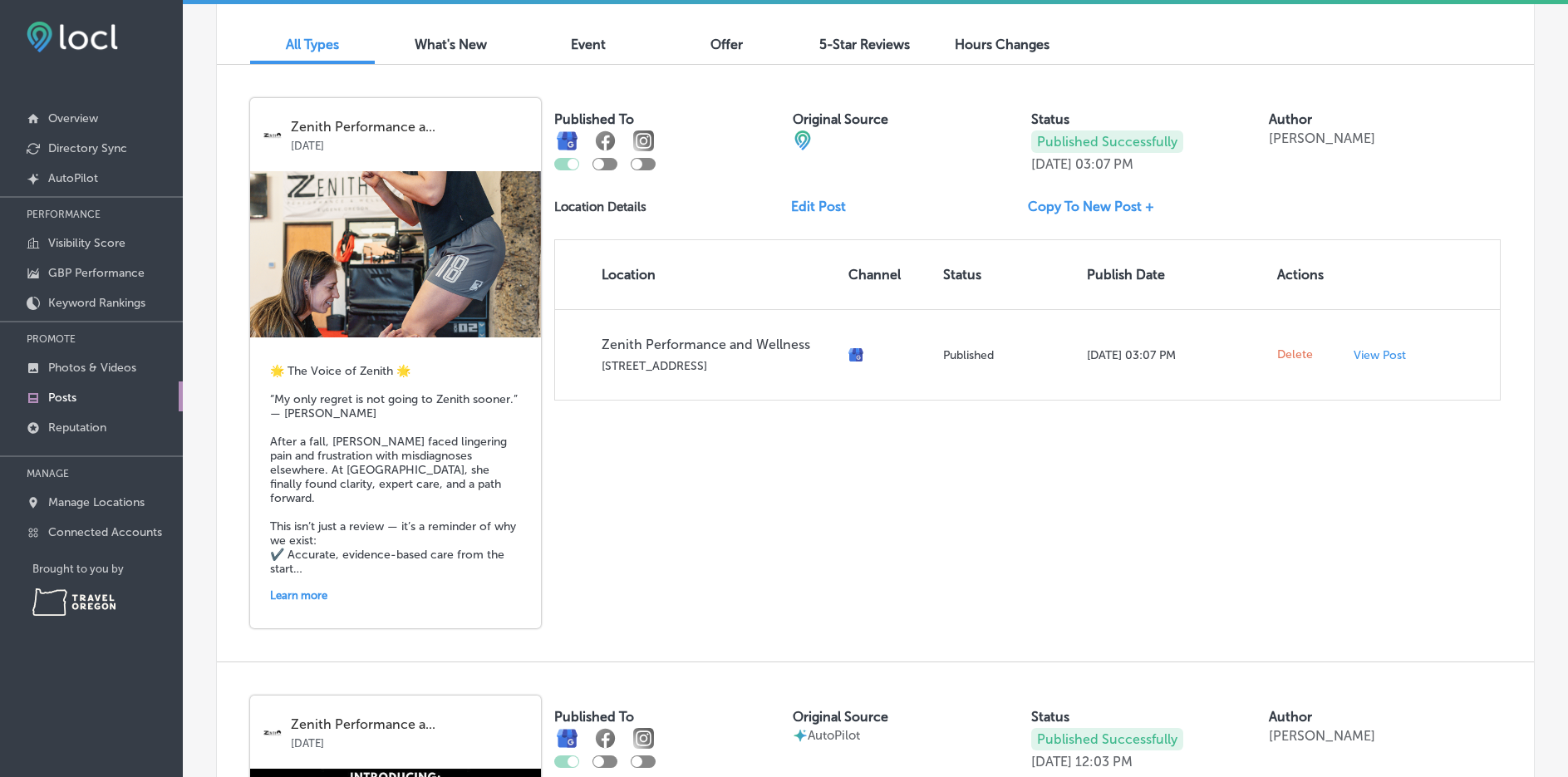
scroll to position [499, 0]
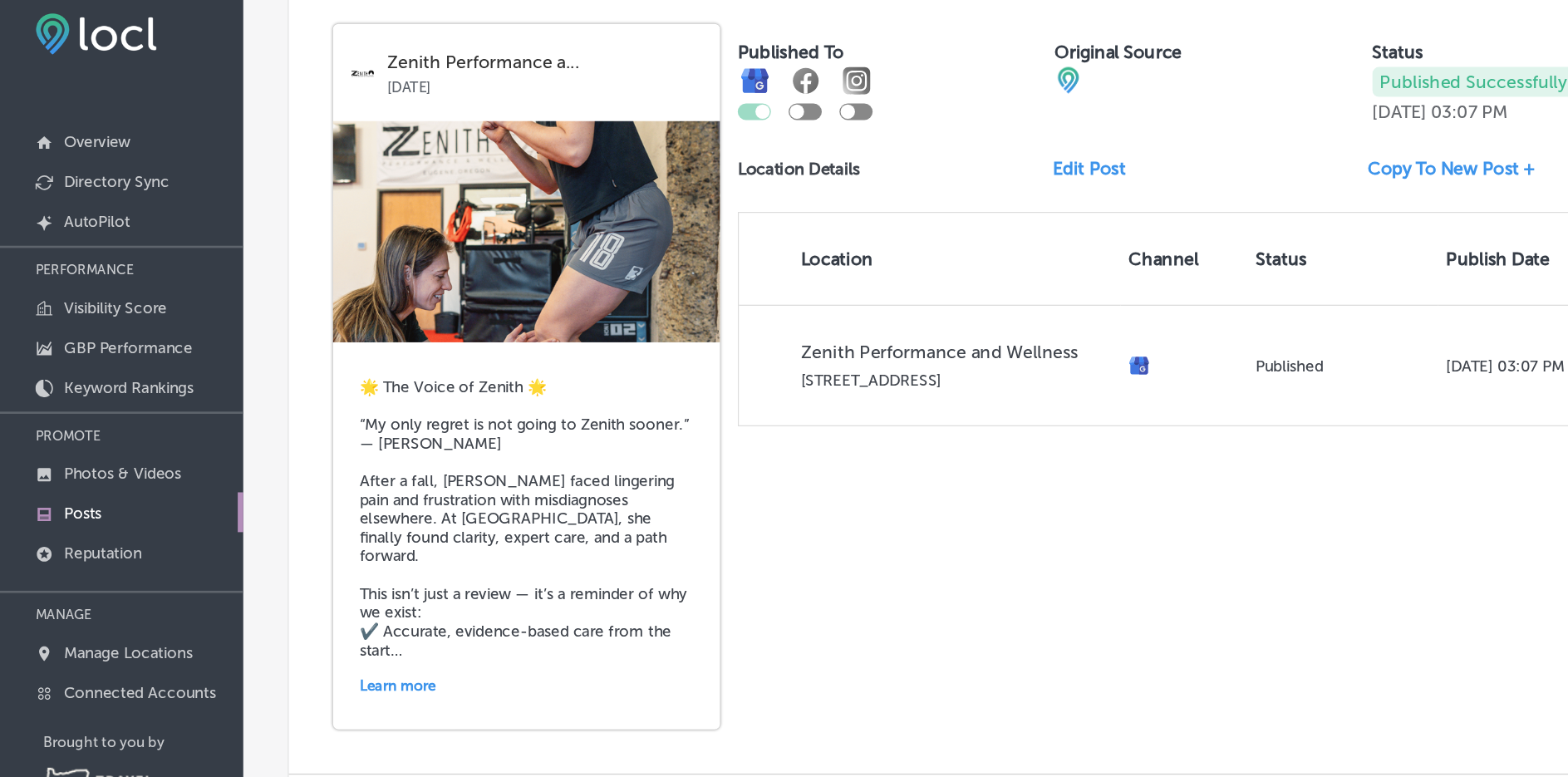
scroll to position [608, 0]
